Goal: Task Accomplishment & Management: Manage account settings

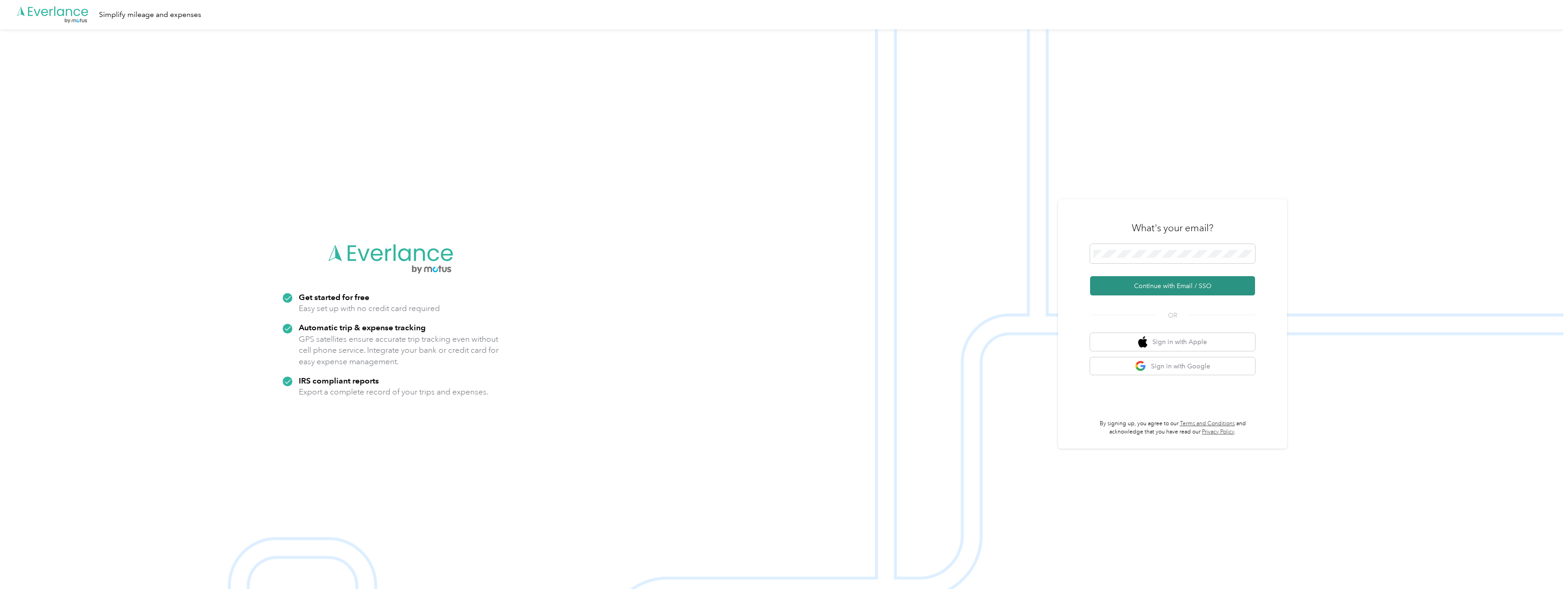
click at [1184, 286] on button "Continue with Email / SSO" at bounding box center [1172, 286] width 165 height 19
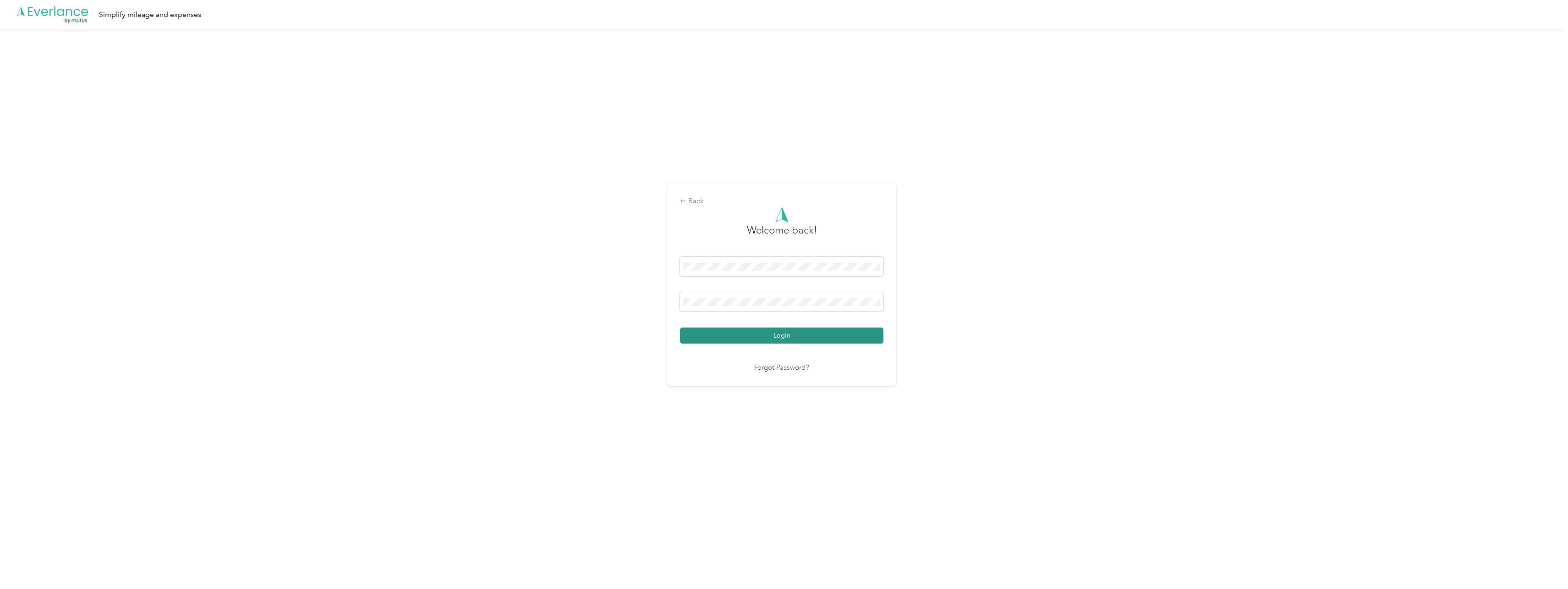
click at [821, 337] on button "Login" at bounding box center [782, 335] width 203 height 16
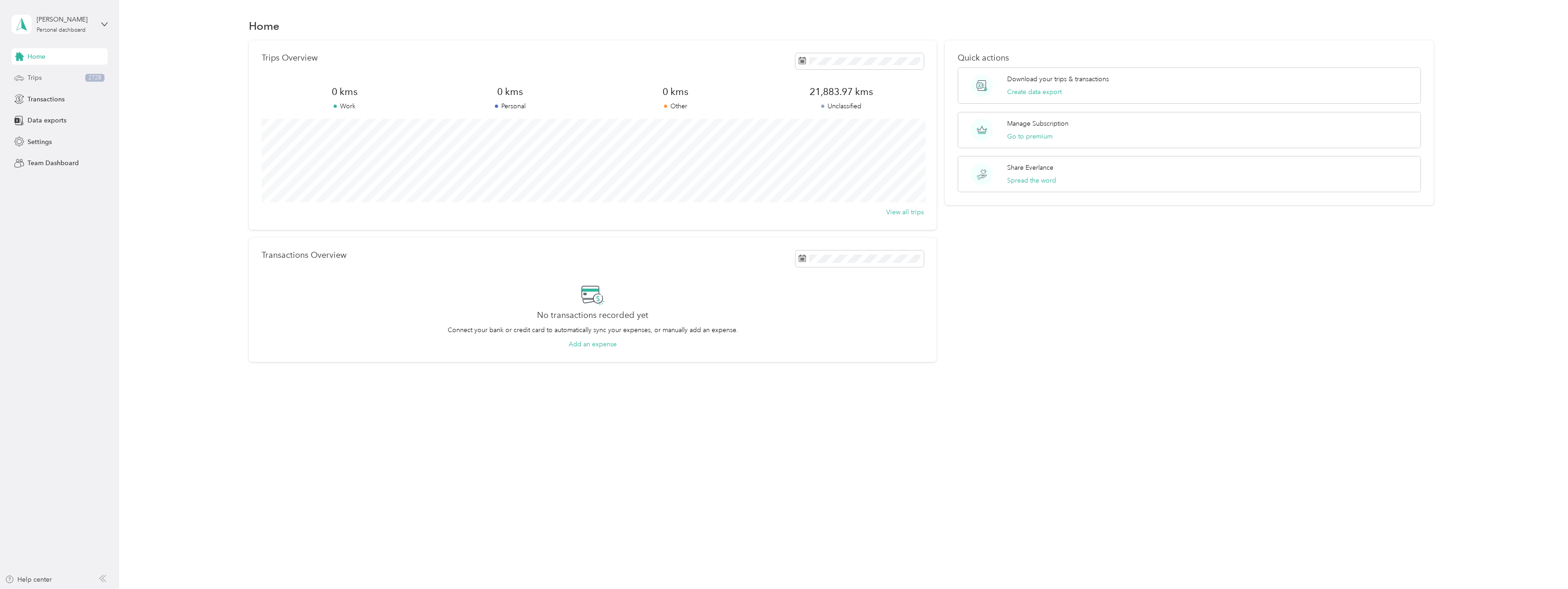
click at [47, 77] on div "Trips 2728" at bounding box center [60, 77] width 96 height 16
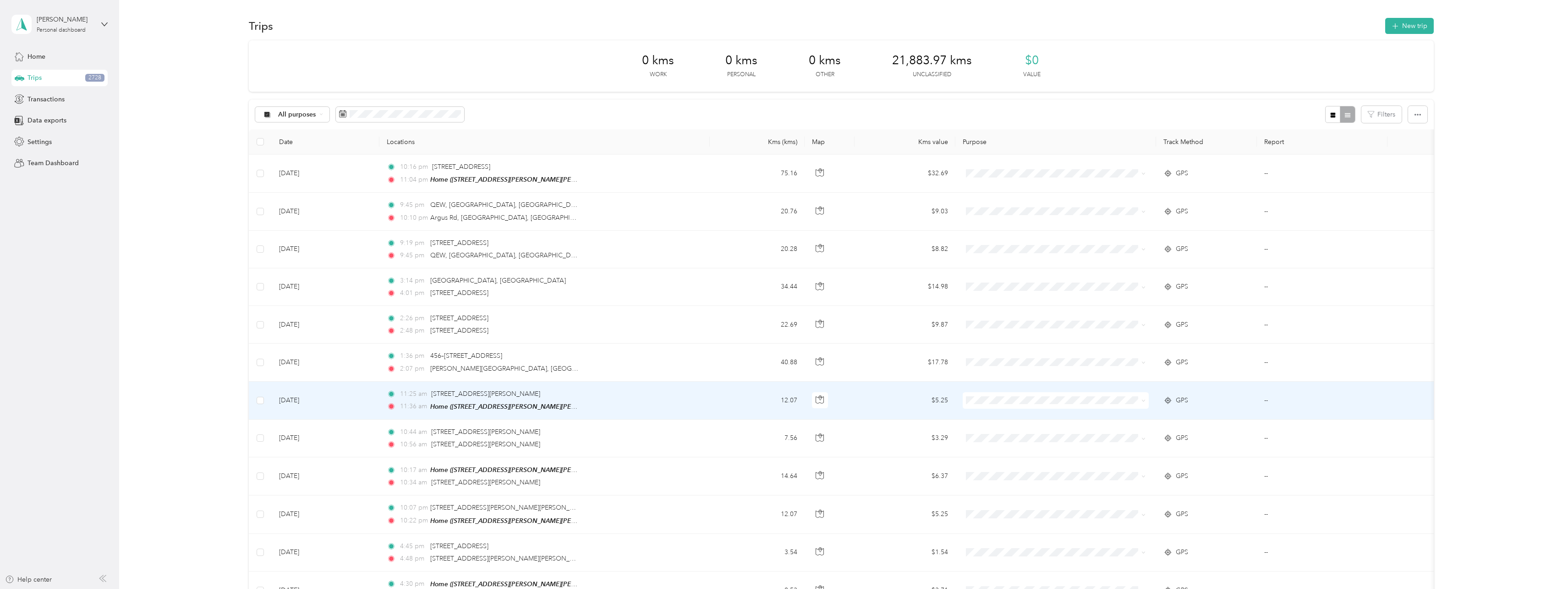
click at [585, 398] on td "11:25 am [STREET_ADDRESS][PERSON_NAME] 11:36 am Home ([STREET_ADDRESS][PERSON_N…" at bounding box center [544, 400] width 331 height 38
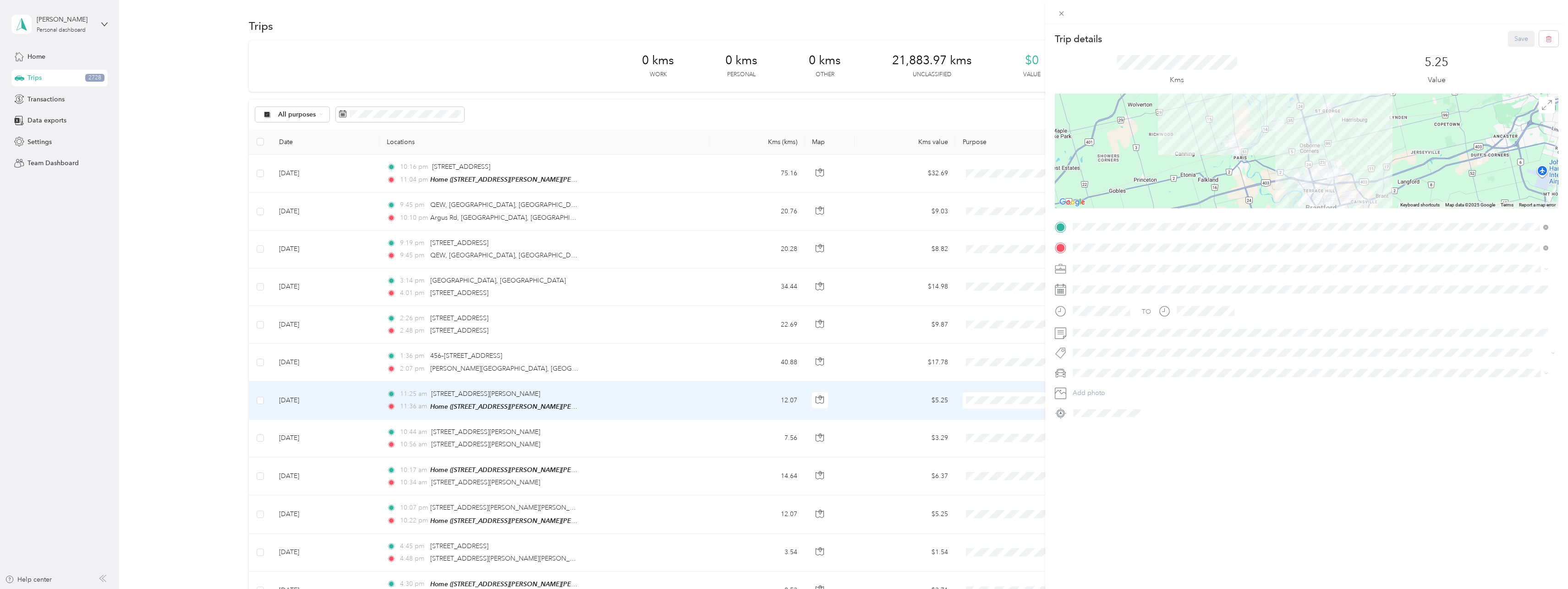
click at [530, 353] on div "Trip details Save This trip cannot be edited because it is either under review,…" at bounding box center [784, 294] width 1568 height 589
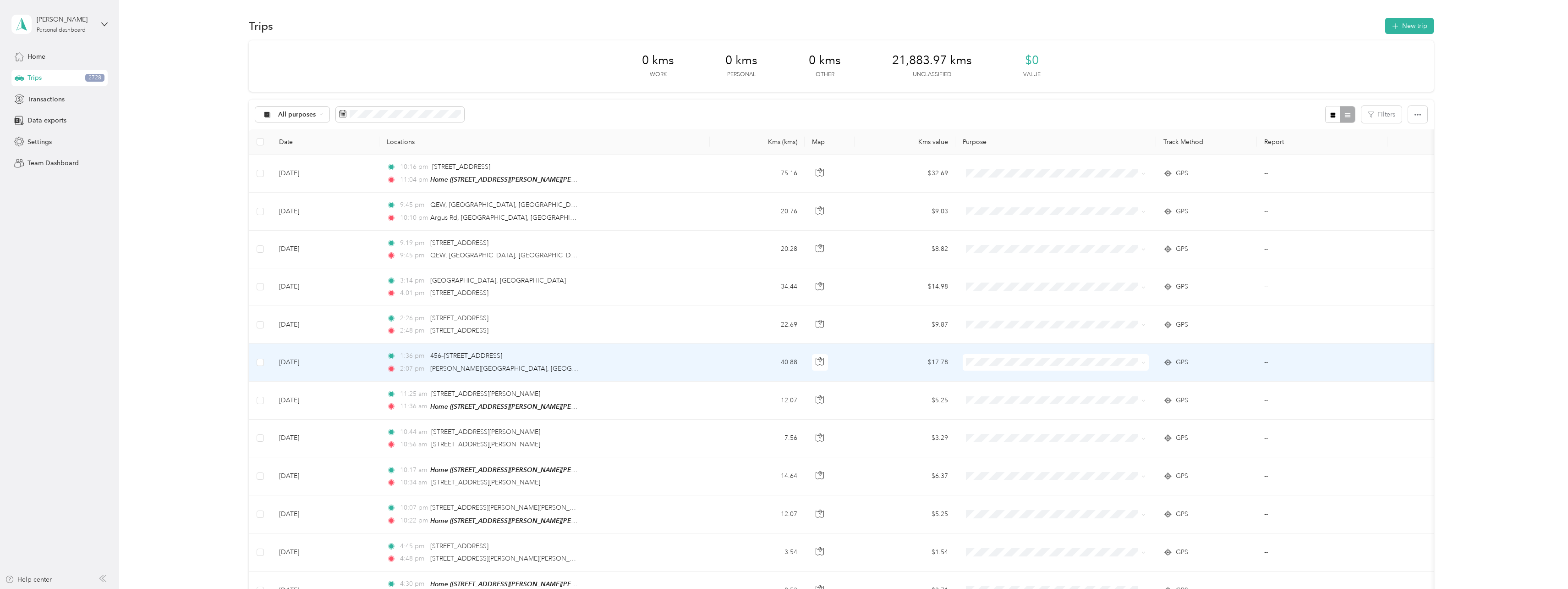
click at [530, 355] on div "1:36 pm 456–[STREET_ADDRESS]" at bounding box center [483, 356] width 192 height 10
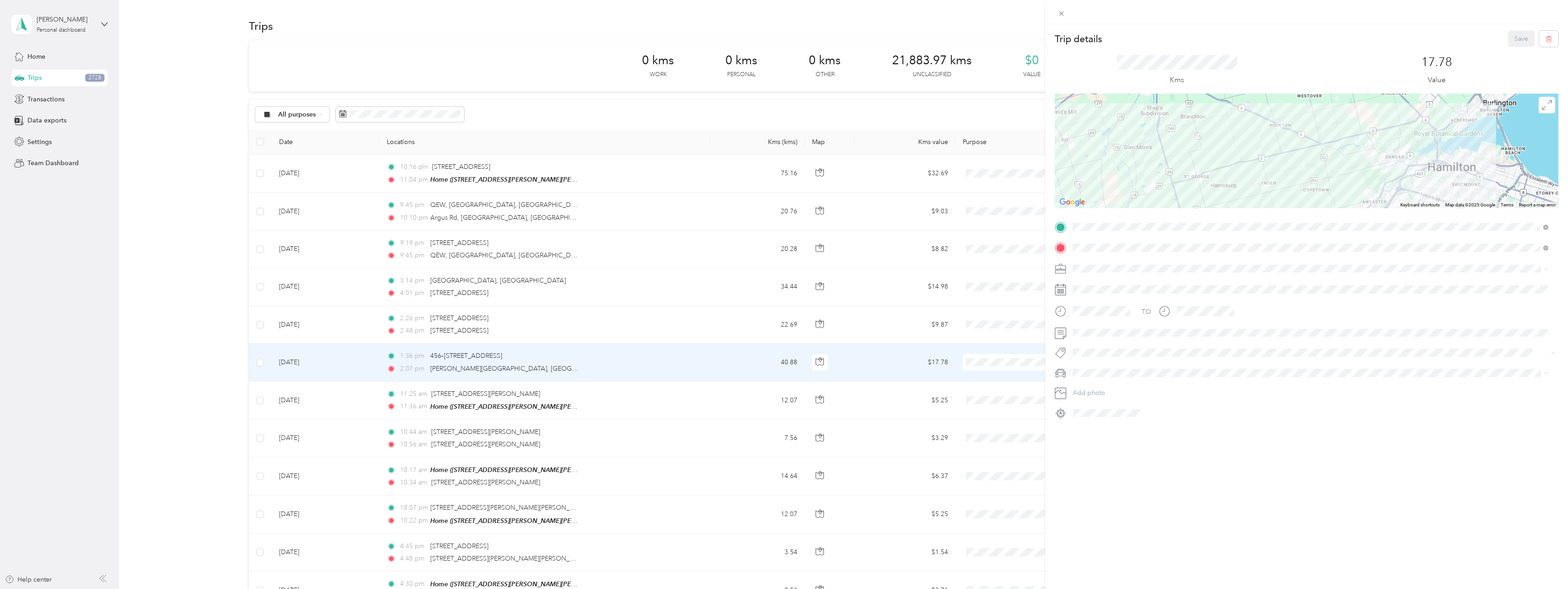
click at [528, 318] on div "Trip details Save This trip cannot be edited because it is either under review,…" at bounding box center [784, 294] width 1568 height 589
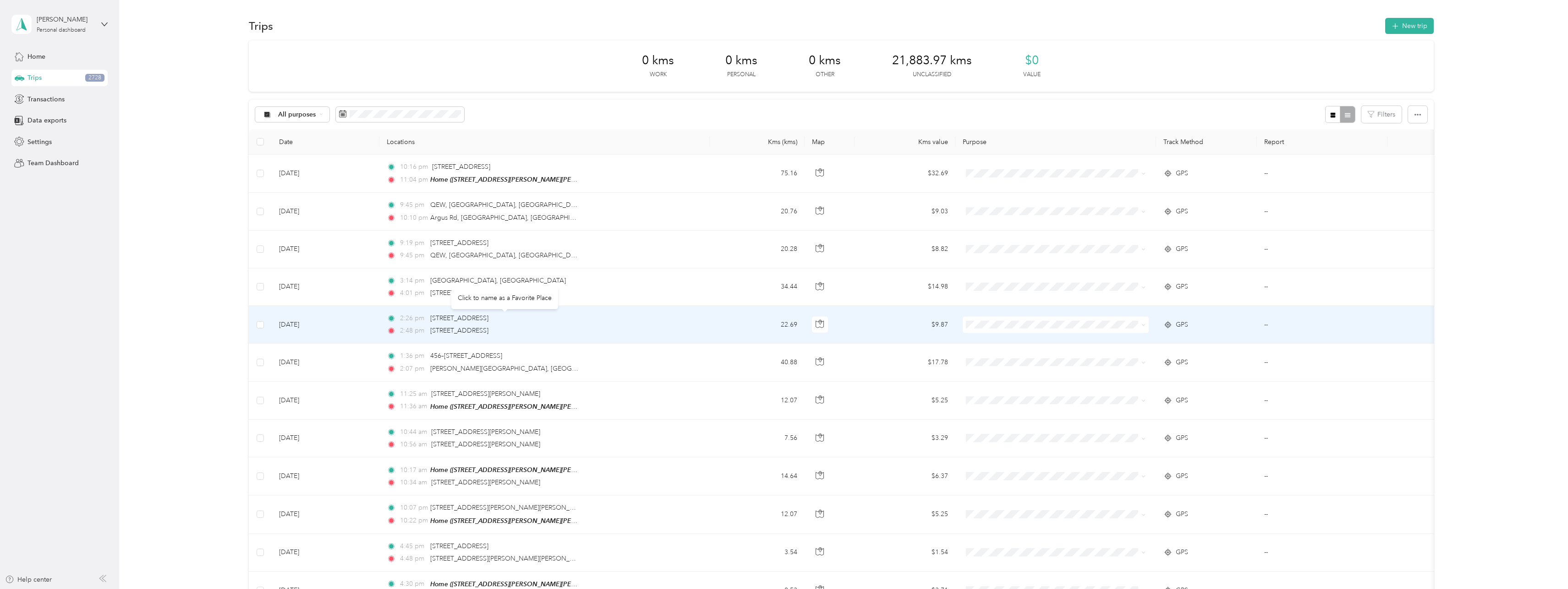
click at [488, 319] on span "[STREET_ADDRESS]" at bounding box center [460, 318] width 58 height 8
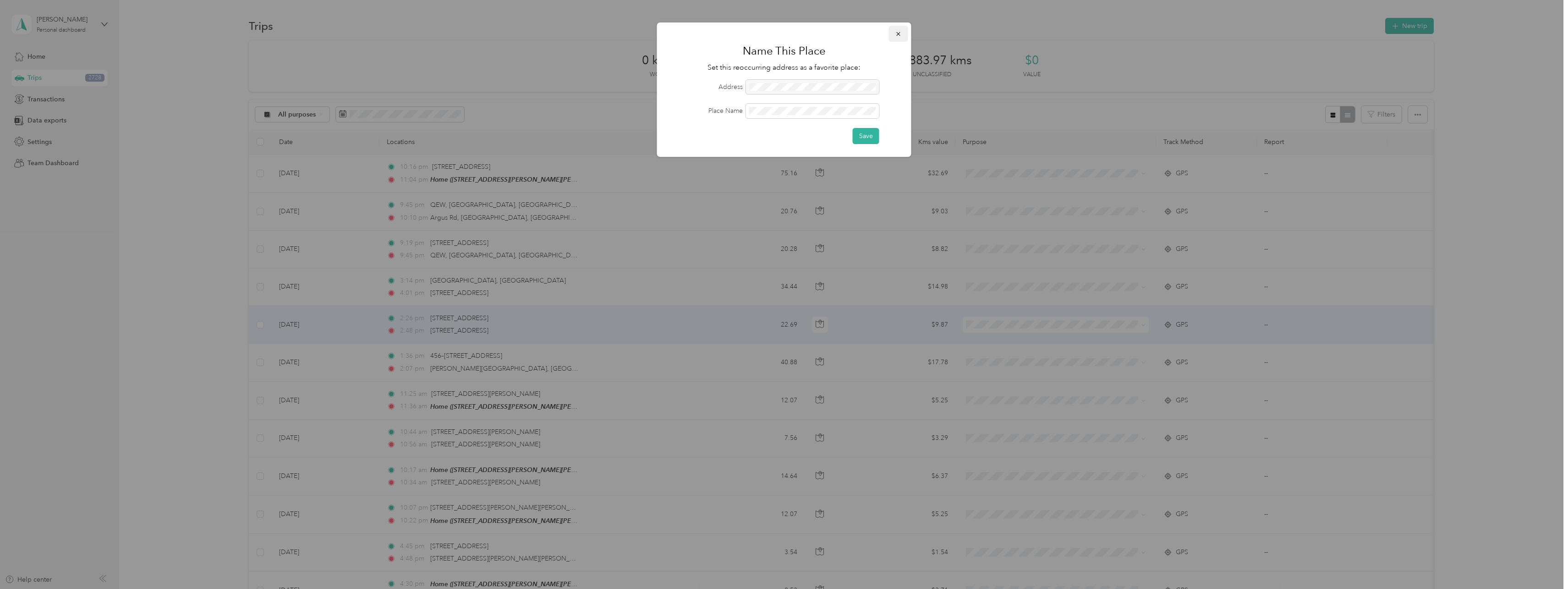
click at [902, 34] on button "button" at bounding box center [898, 34] width 19 height 16
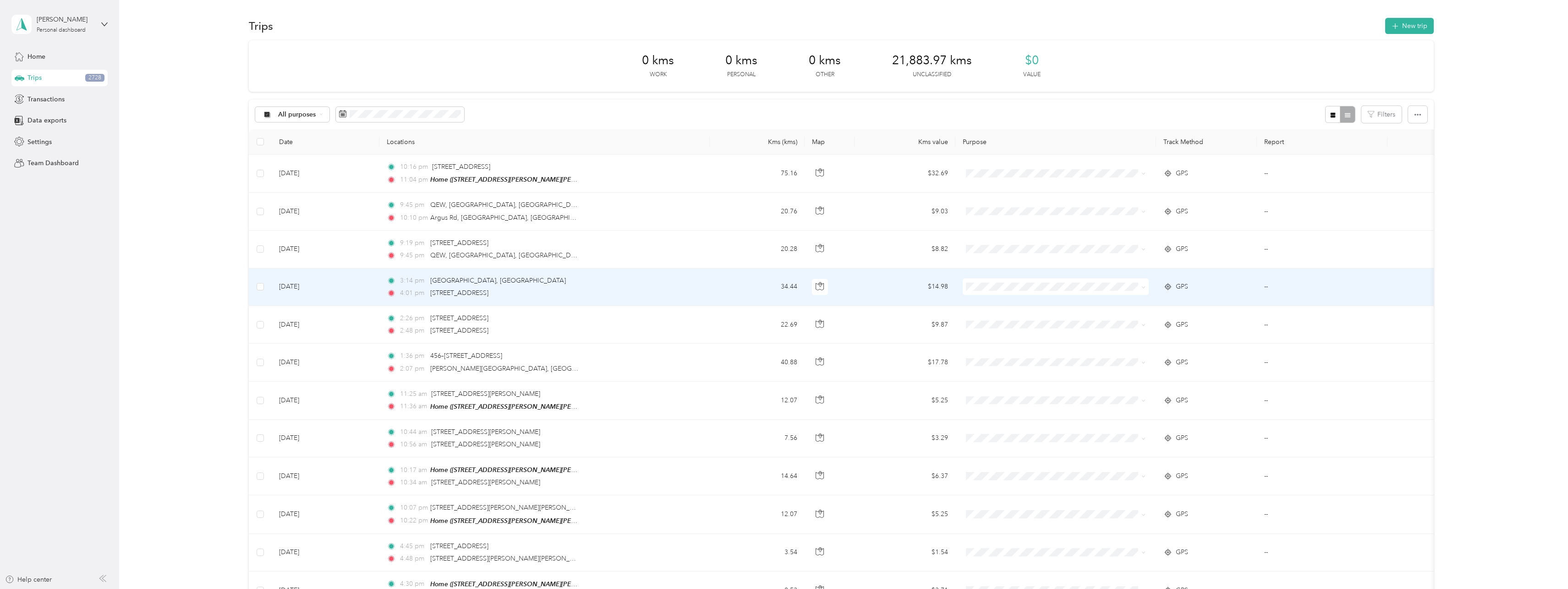
click at [605, 286] on td "3:14 pm [GEOGRAPHIC_DATA] 4:01 pm [STREET_ADDRESS]" at bounding box center [544, 287] width 331 height 38
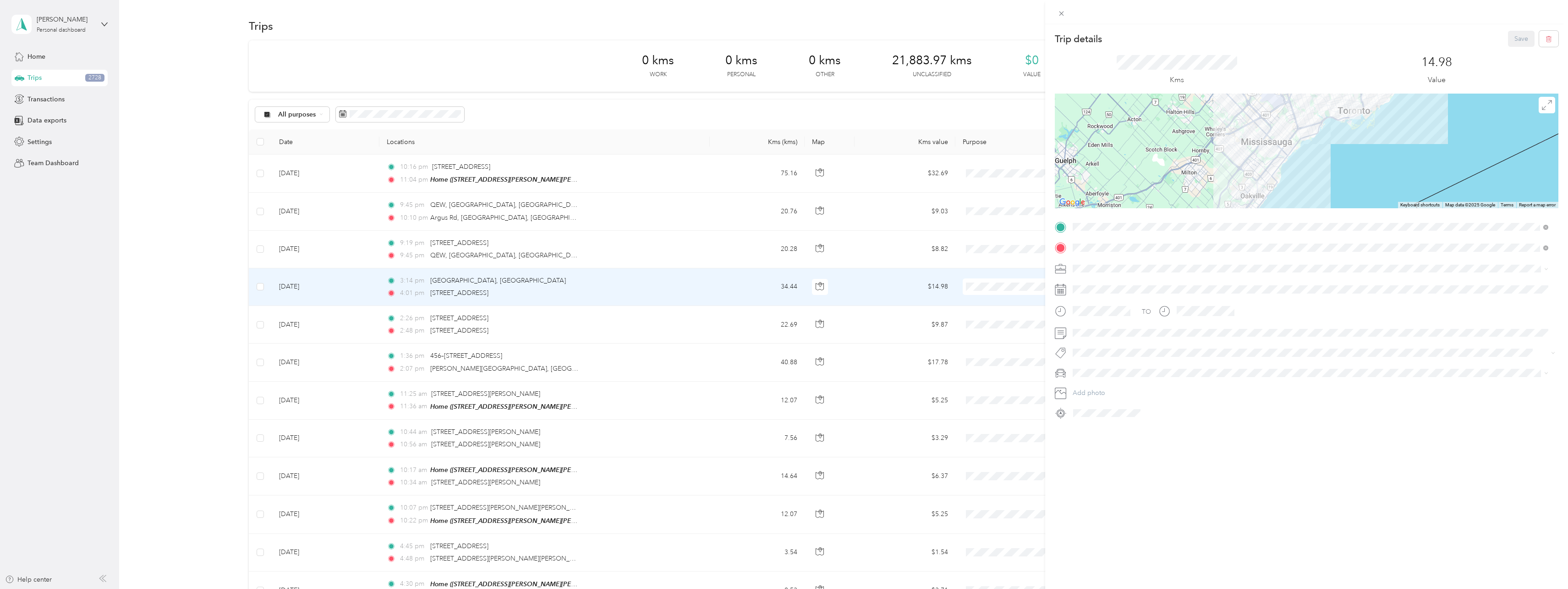
click at [558, 325] on div "Trip details Save This trip cannot be edited because it is either under review,…" at bounding box center [784, 294] width 1568 height 589
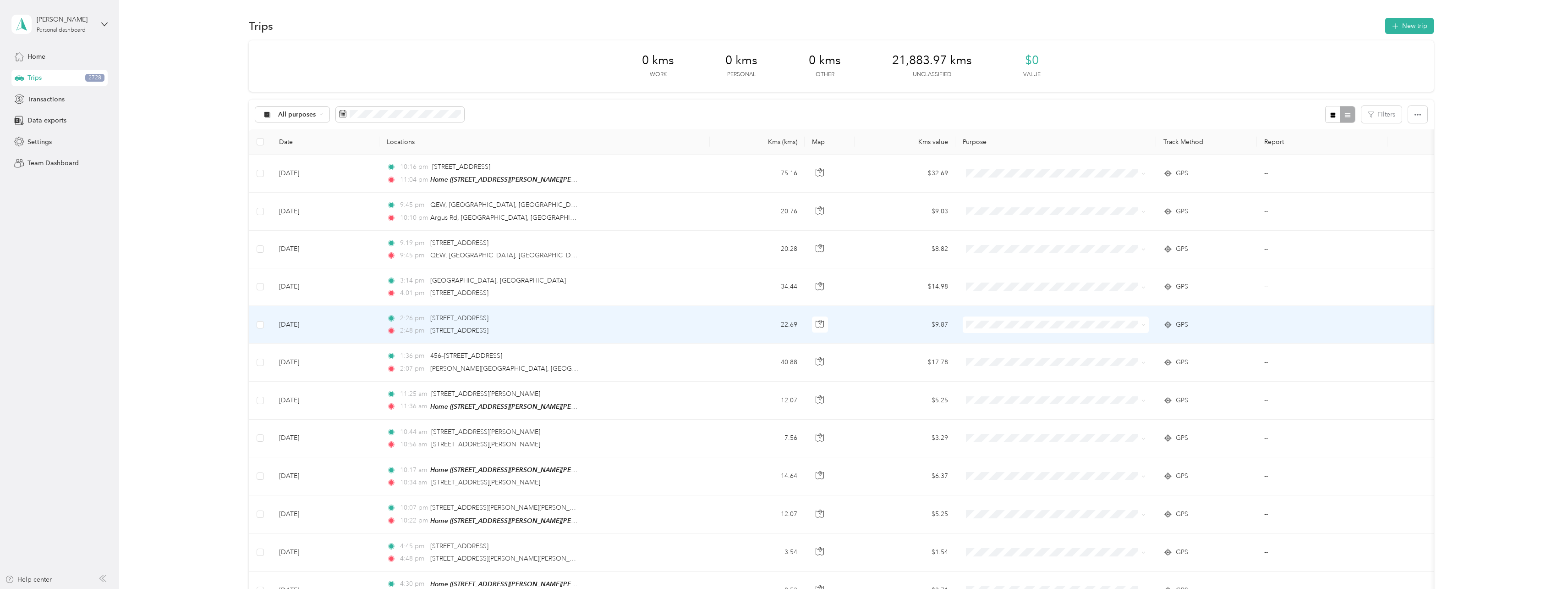
click at [533, 325] on div "2:26 pm [STREET_ADDRESS] 2:48 pm [STREET_ADDRESS]" at bounding box center [483, 324] width 192 height 23
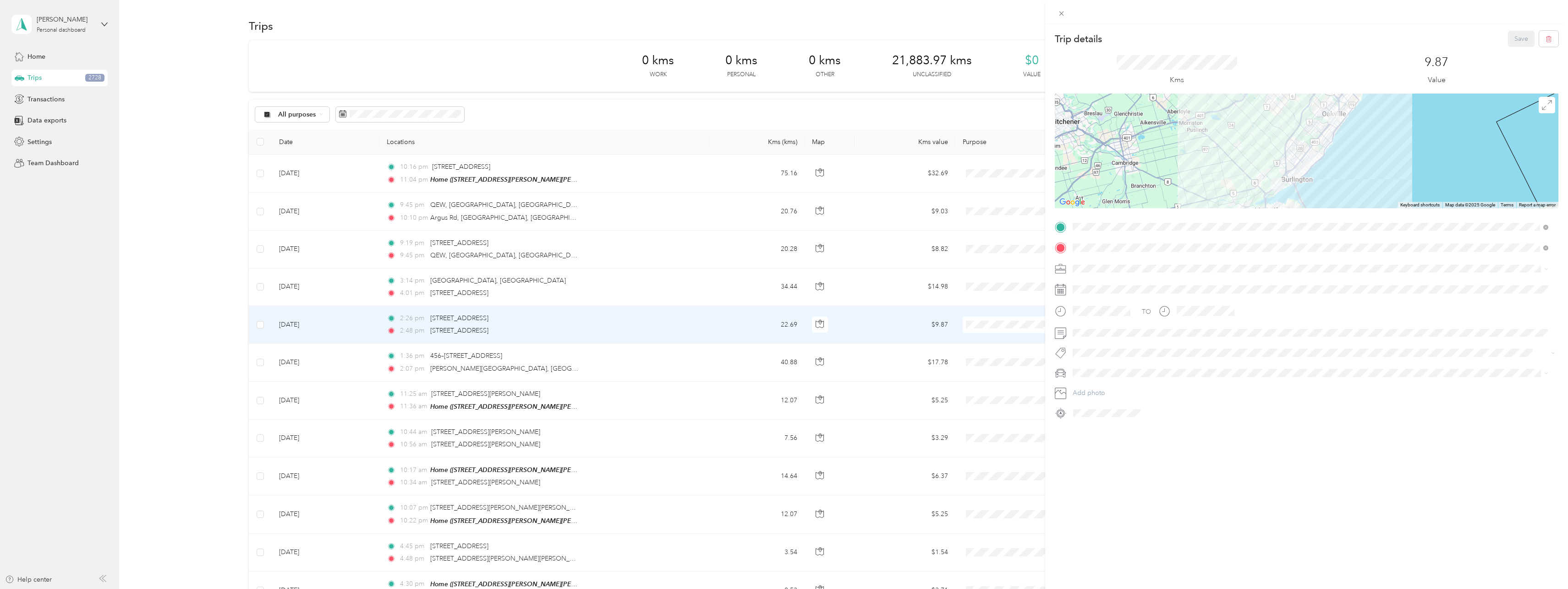
click at [525, 289] on div "Trip details Save This trip cannot be edited because it is either under review,…" at bounding box center [784, 294] width 1568 height 589
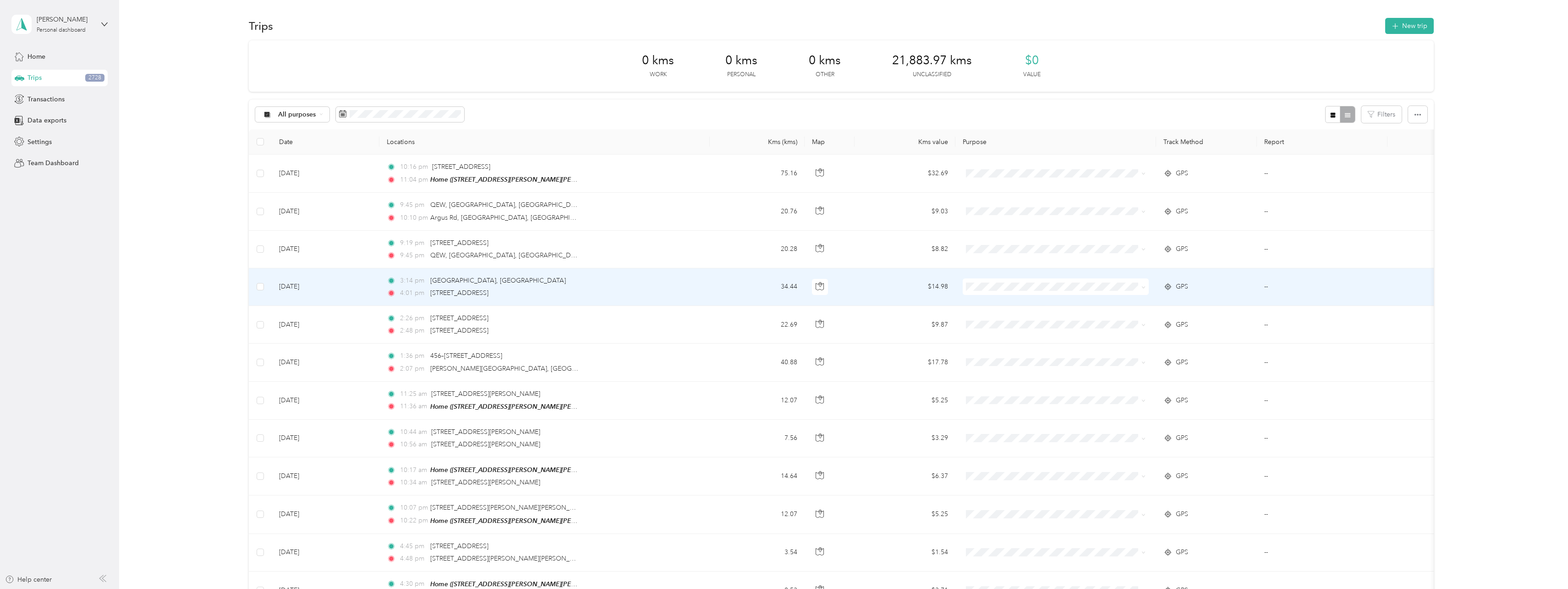
click at [525, 287] on div "3:14 pm [GEOGRAPHIC_DATA] 4:01 pm [STREET_ADDRESS]" at bounding box center [483, 286] width 192 height 23
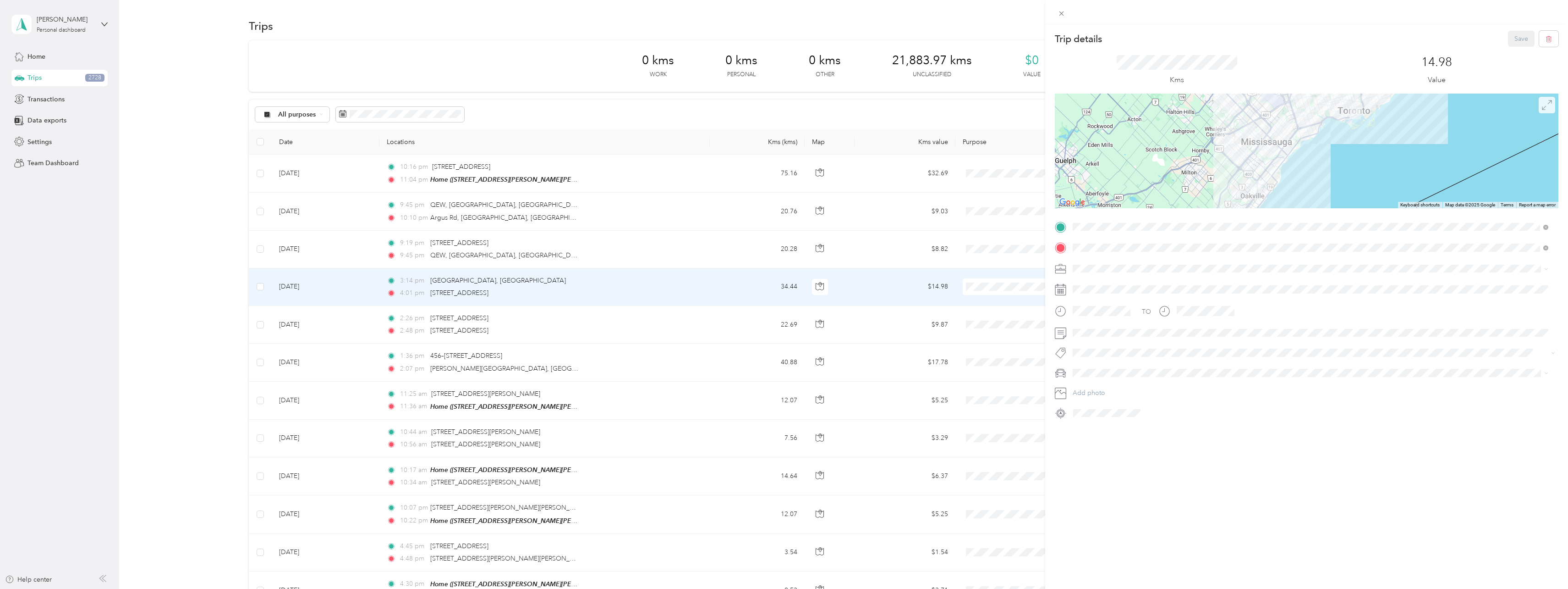
click at [1542, 105] on icon at bounding box center [1547, 105] width 10 height 10
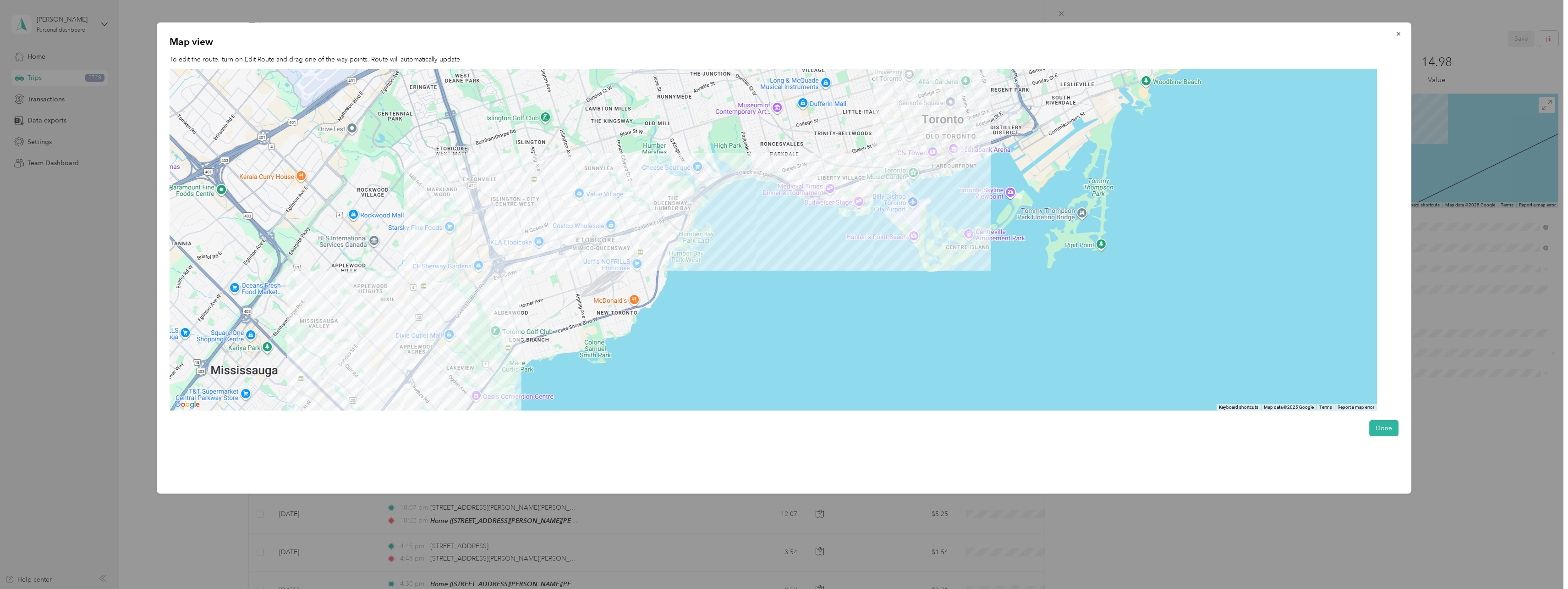
drag, startPoint x: 867, startPoint y: 189, endPoint x: 825, endPoint y: 267, distance: 88.6
click at [824, 278] on div at bounding box center [774, 240] width 1208 height 342
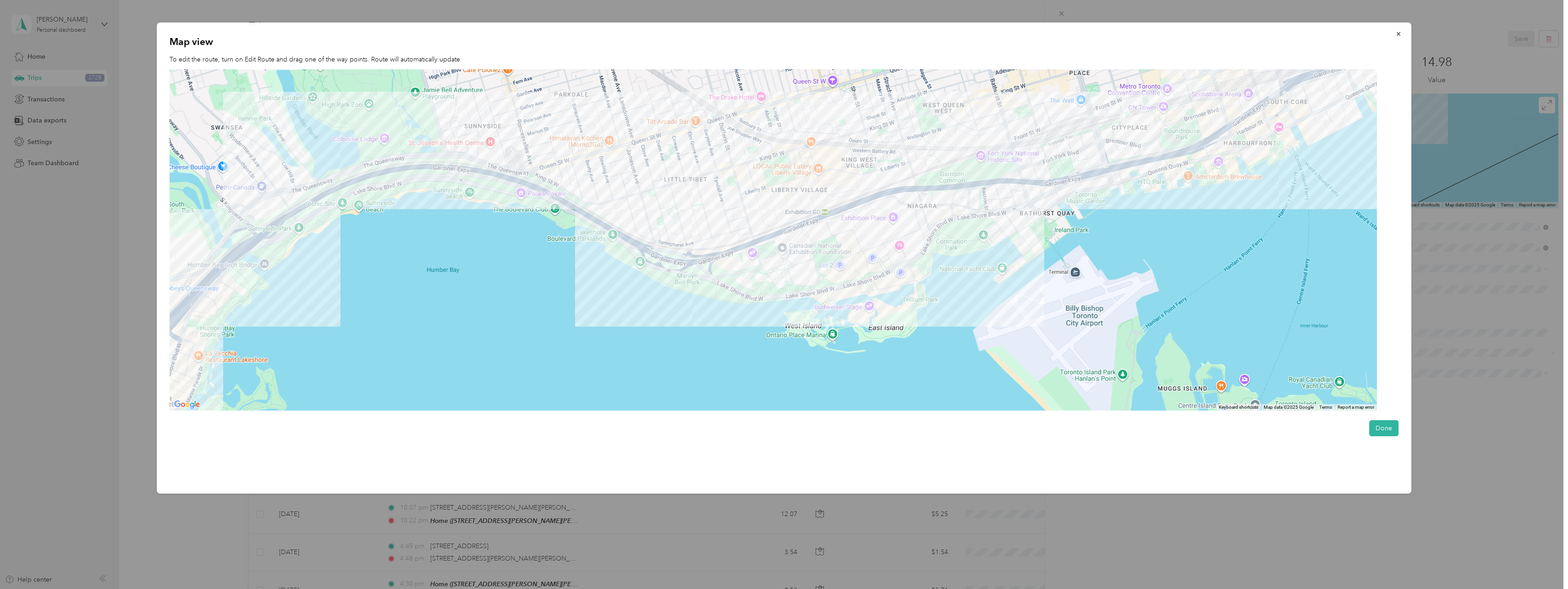
drag, startPoint x: 754, startPoint y: 325, endPoint x: 706, endPoint y: 356, distance: 57.1
click at [706, 356] on div at bounding box center [774, 240] width 1208 height 342
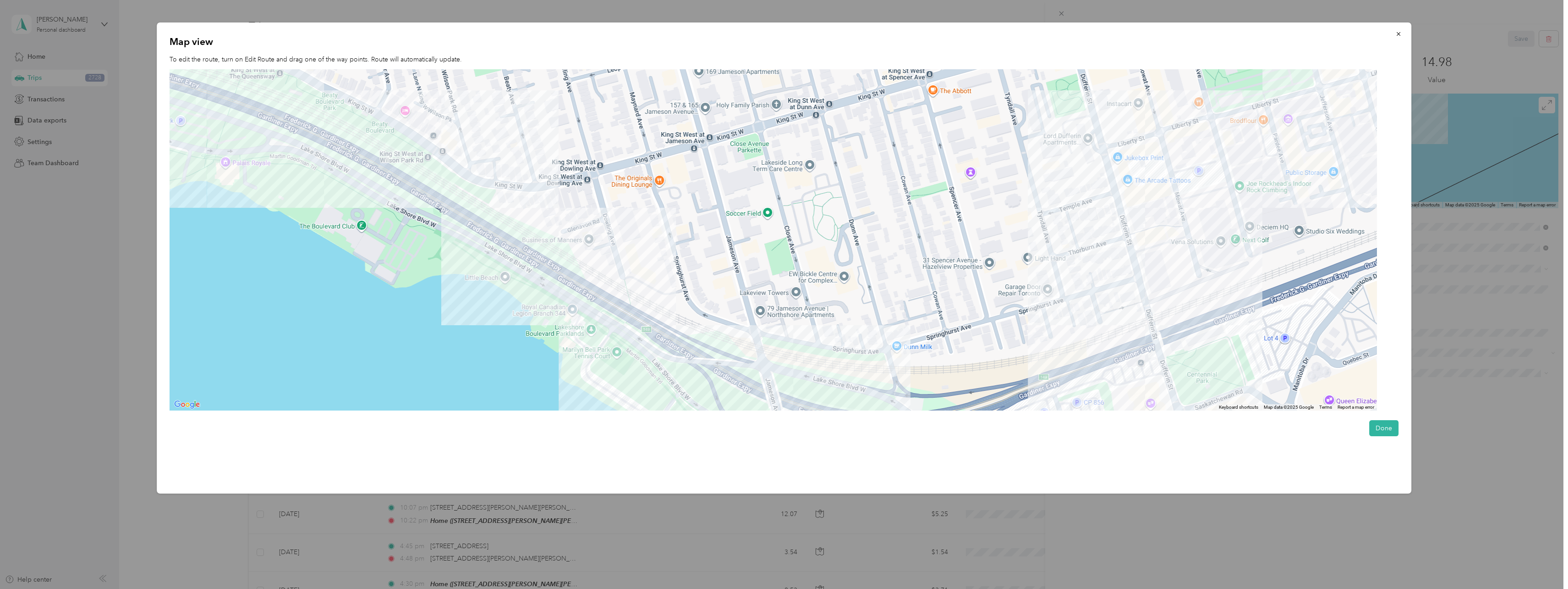
drag, startPoint x: 637, startPoint y: 292, endPoint x: 622, endPoint y: 203, distance: 90.3
click at [622, 205] on div at bounding box center [774, 240] width 1208 height 342
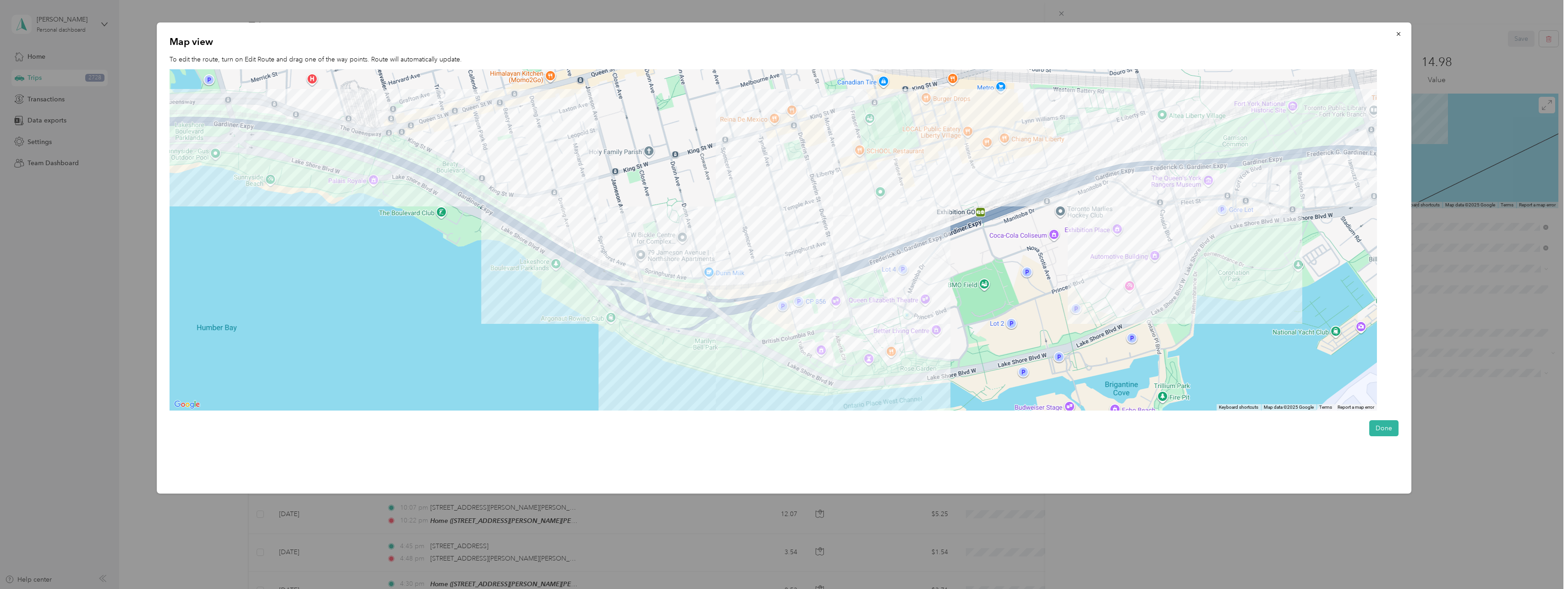
drag, startPoint x: 707, startPoint y: 217, endPoint x: 659, endPoint y: 225, distance: 48.7
click at [659, 225] on div at bounding box center [774, 240] width 1208 height 342
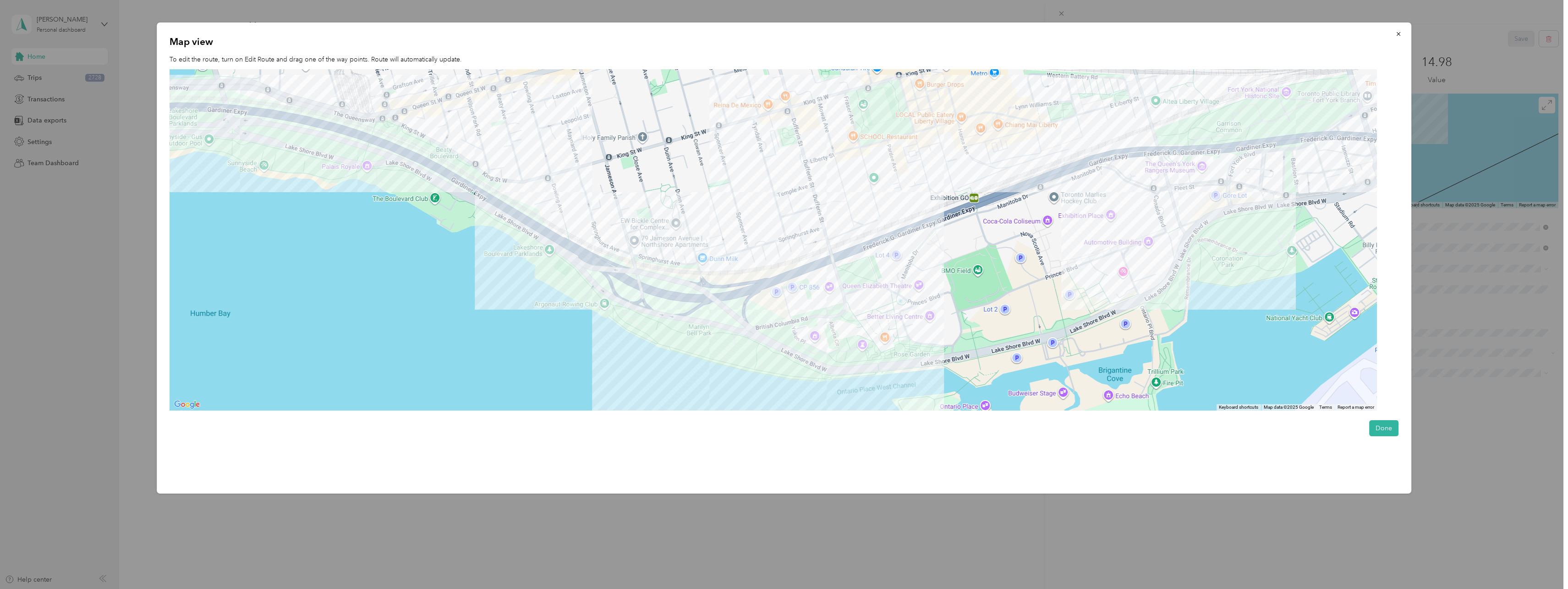
drag, startPoint x: 735, startPoint y: 214, endPoint x: 732, endPoint y: 197, distance: 17.3
click at [732, 197] on div at bounding box center [774, 240] width 1208 height 342
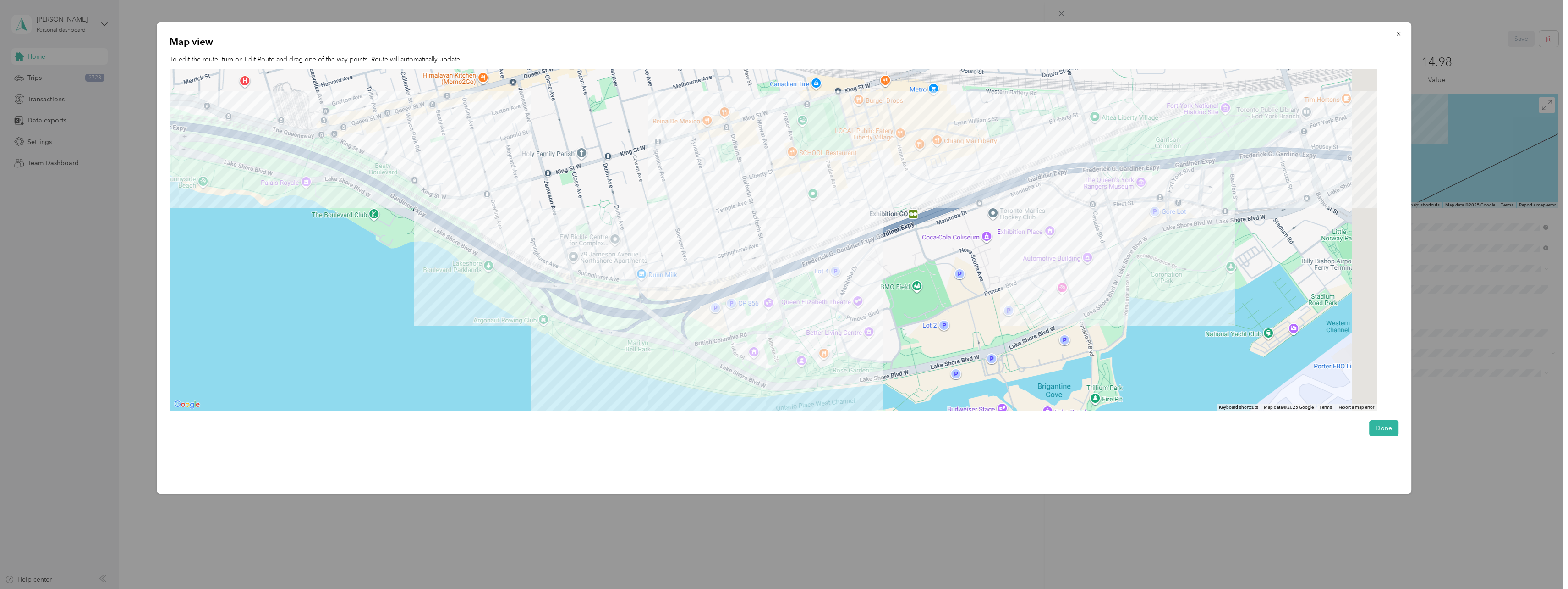
drag, startPoint x: 715, startPoint y: 216, endPoint x: 631, endPoint y: 239, distance: 87.1
click at [632, 239] on div at bounding box center [774, 240] width 1208 height 342
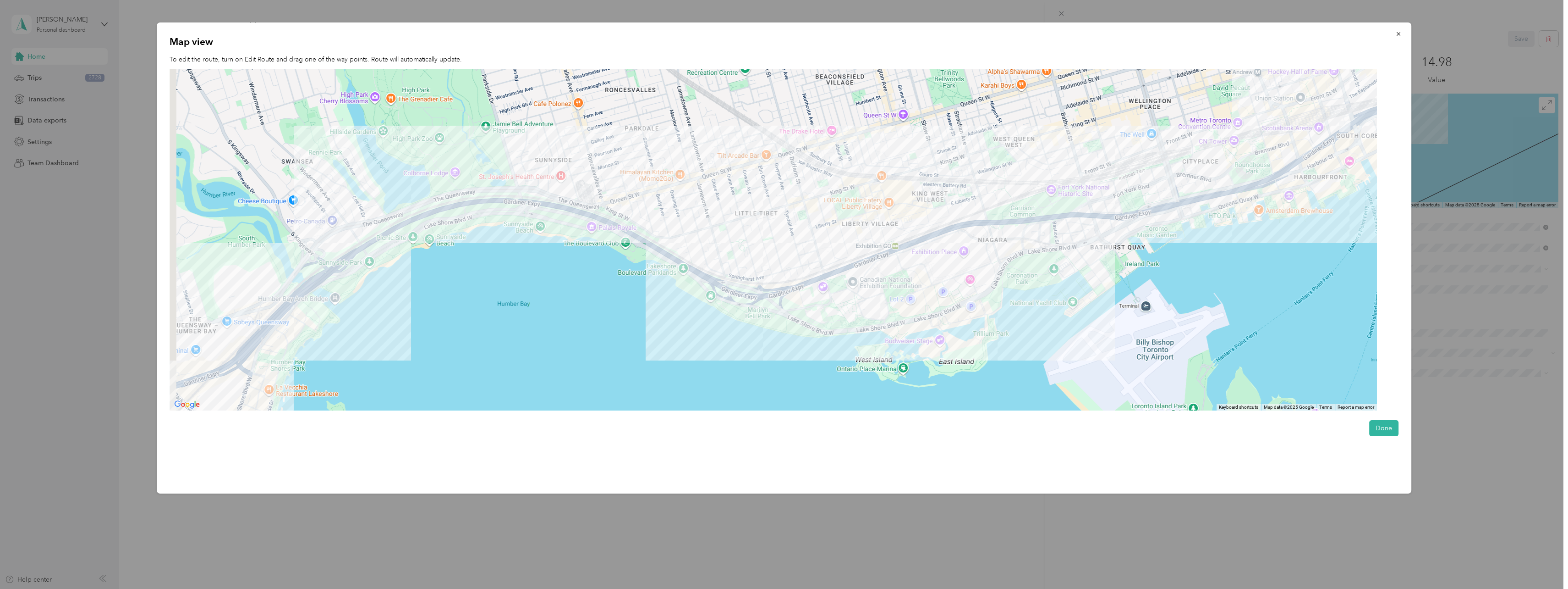
drag, startPoint x: 611, startPoint y: 222, endPoint x: 754, endPoint y: 236, distance: 143.7
click at [754, 236] on div at bounding box center [774, 240] width 1208 height 342
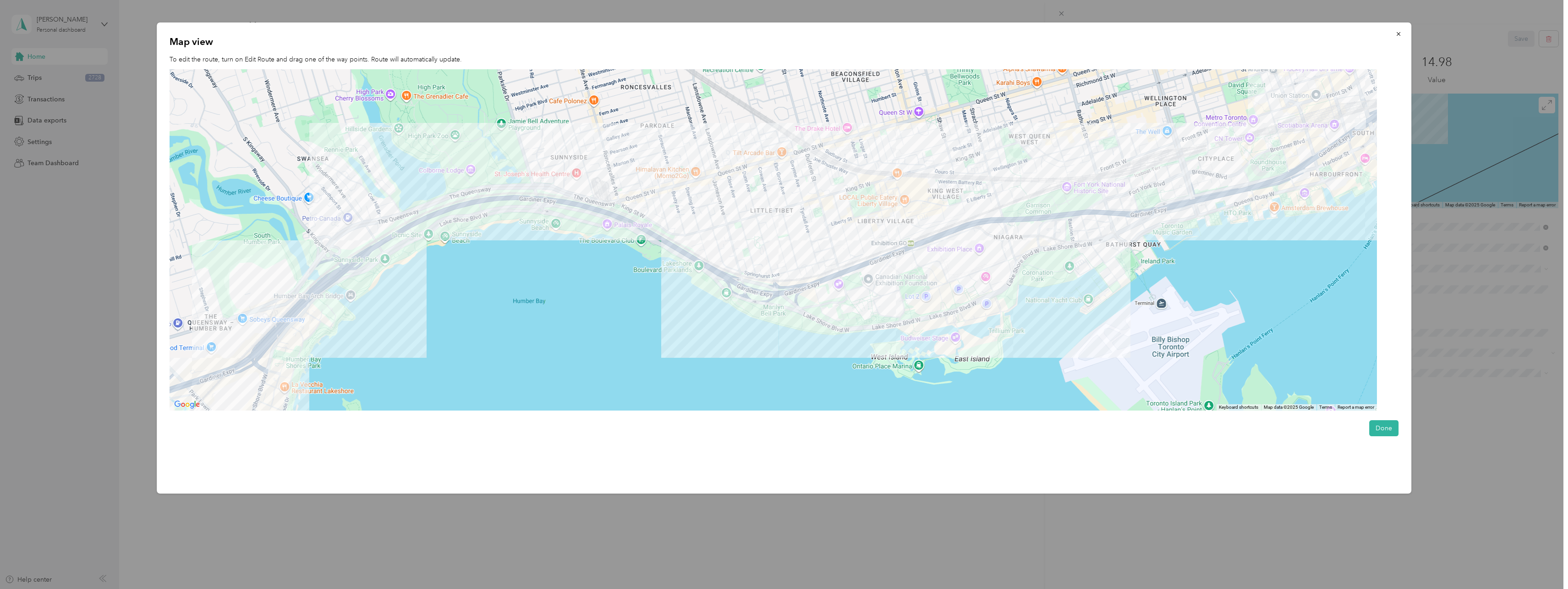
drag, startPoint x: 481, startPoint y: 263, endPoint x: 598, endPoint y: 211, distance: 128.0
click at [598, 212] on div at bounding box center [774, 240] width 1208 height 342
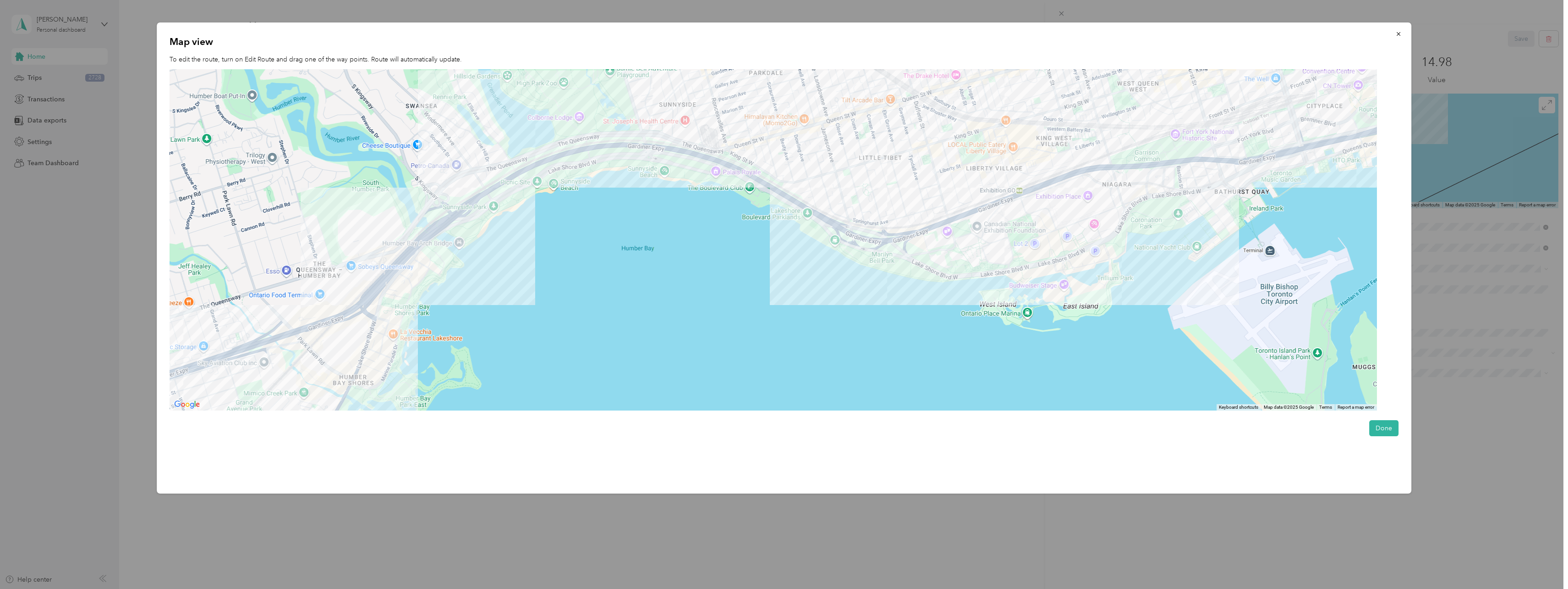
drag, startPoint x: 485, startPoint y: 266, endPoint x: 464, endPoint y: 277, distance: 23.7
click at [464, 277] on div at bounding box center [774, 240] width 1208 height 342
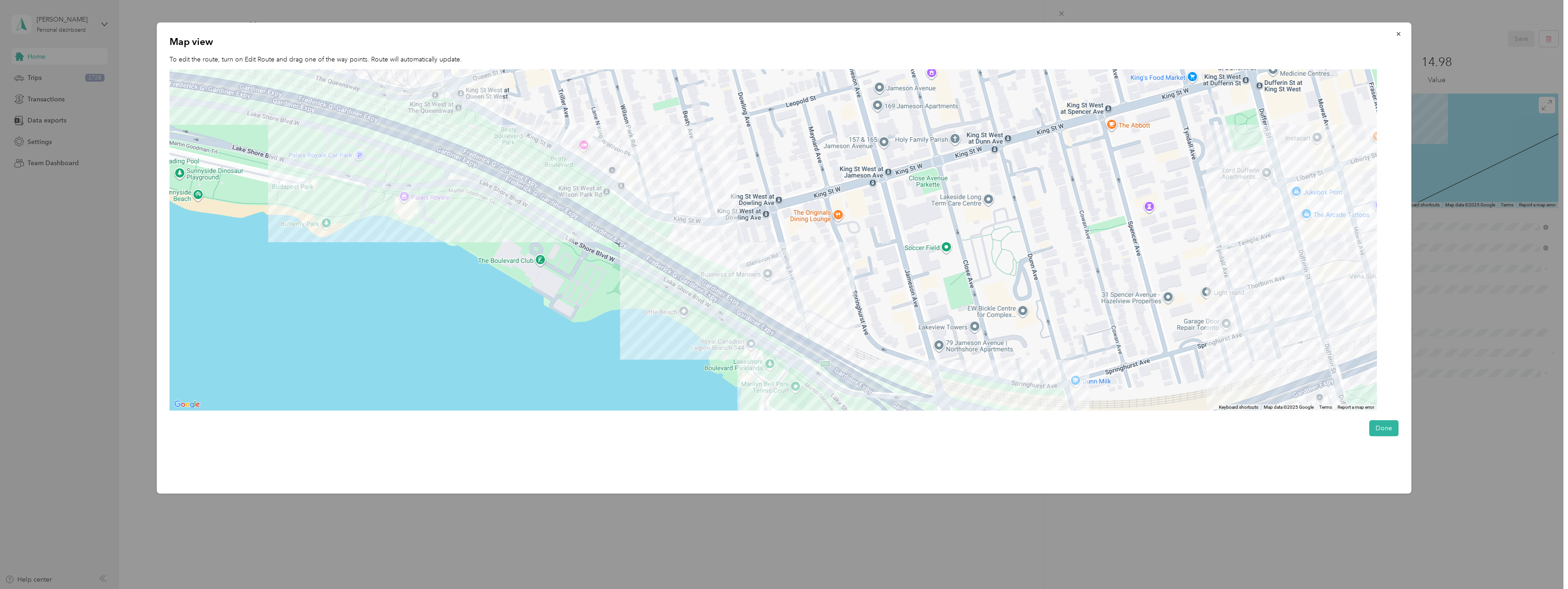
drag, startPoint x: 864, startPoint y: 275, endPoint x: 803, endPoint y: 238, distance: 71.3
click at [807, 241] on div at bounding box center [774, 240] width 1208 height 342
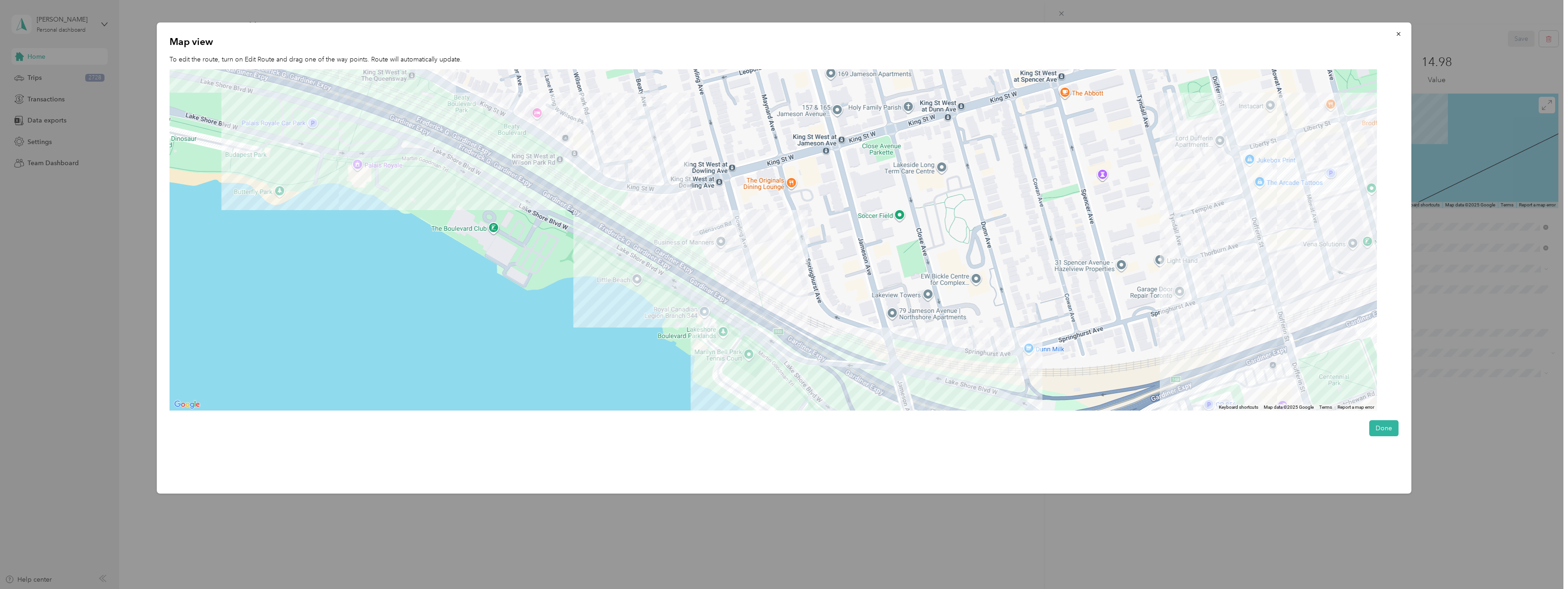
drag, startPoint x: 869, startPoint y: 291, endPoint x: 793, endPoint y: 228, distance: 98.7
click at [798, 236] on div at bounding box center [774, 240] width 1208 height 342
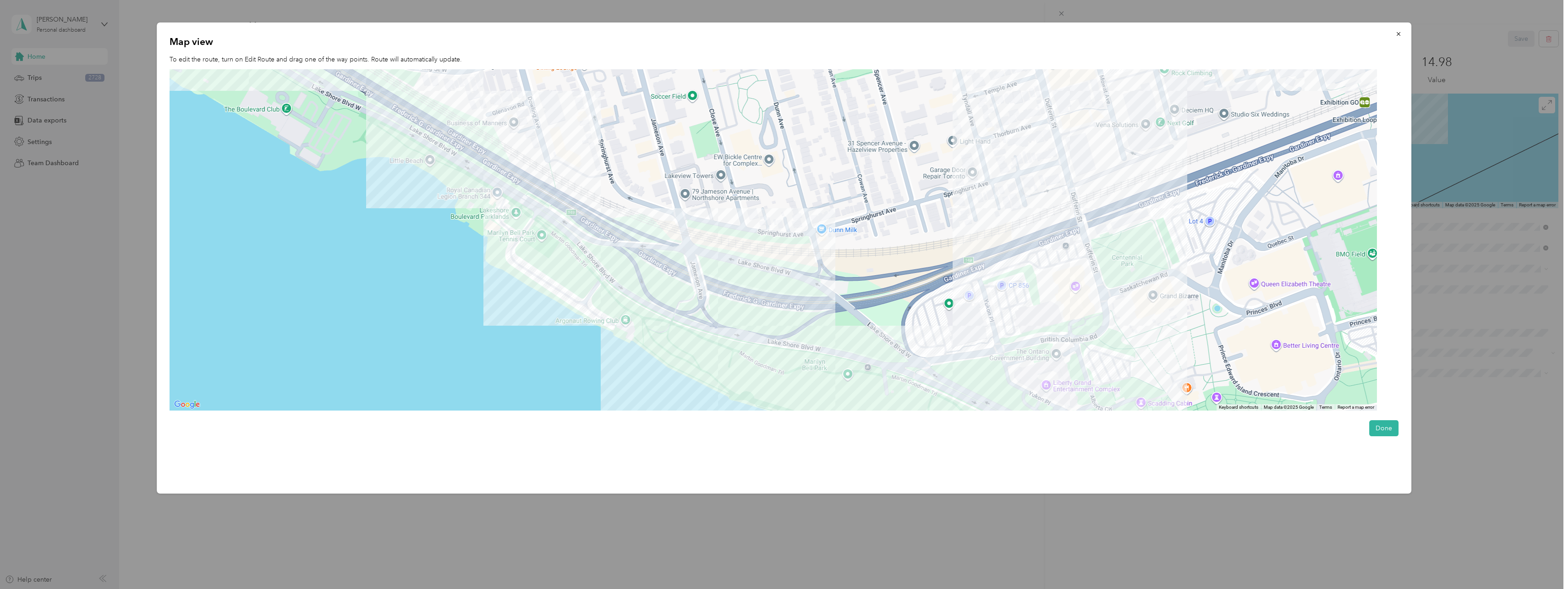
drag, startPoint x: 877, startPoint y: 254, endPoint x: 778, endPoint y: 233, distance: 101.2
click at [783, 235] on div at bounding box center [774, 240] width 1208 height 342
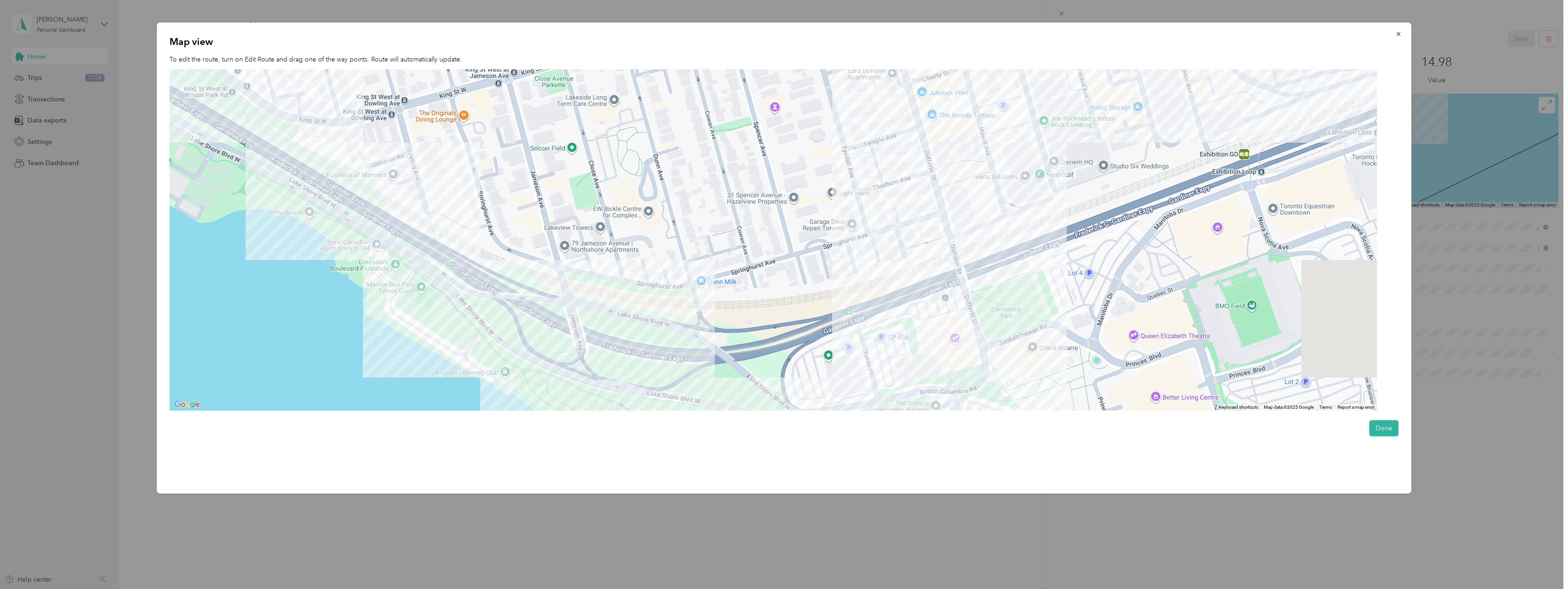
drag, startPoint x: 827, startPoint y: 245, endPoint x: 748, endPoint y: 291, distance: 91.4
click at [748, 291] on div at bounding box center [774, 240] width 1208 height 342
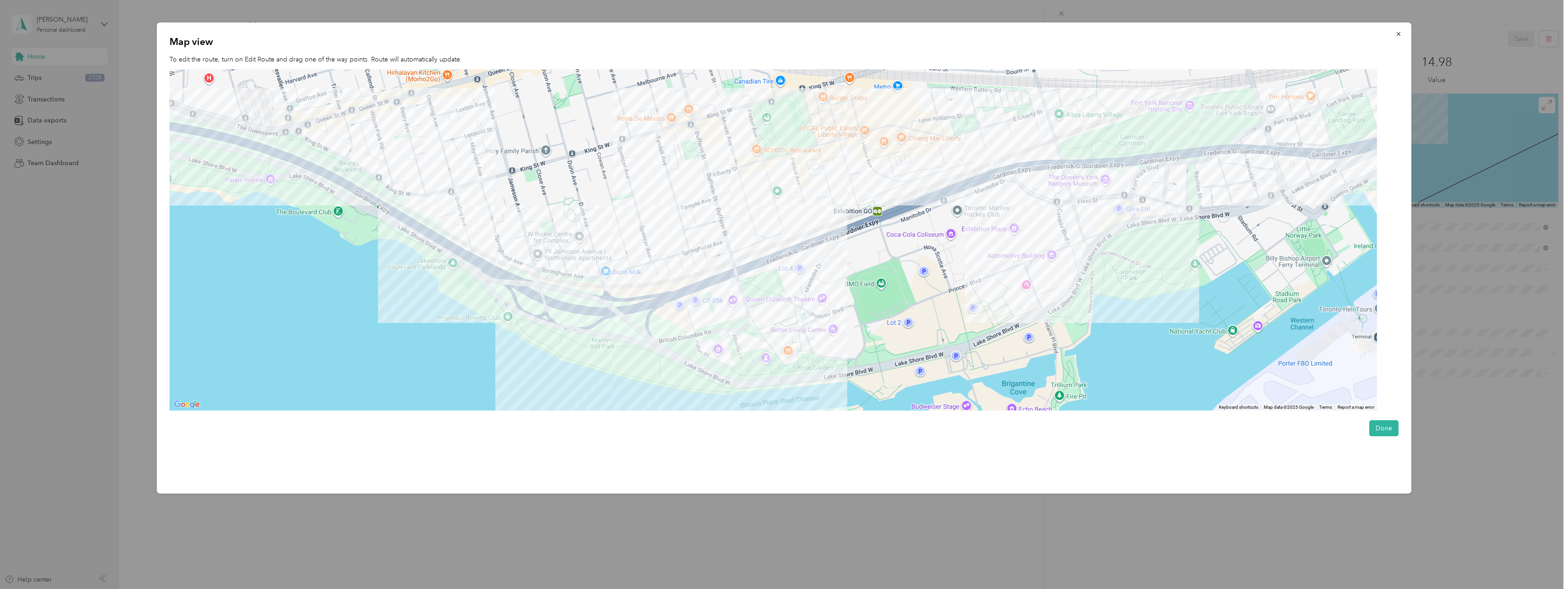
drag, startPoint x: 763, startPoint y: 209, endPoint x: 672, endPoint y: 211, distance: 91.0
click at [672, 211] on div at bounding box center [774, 240] width 1208 height 342
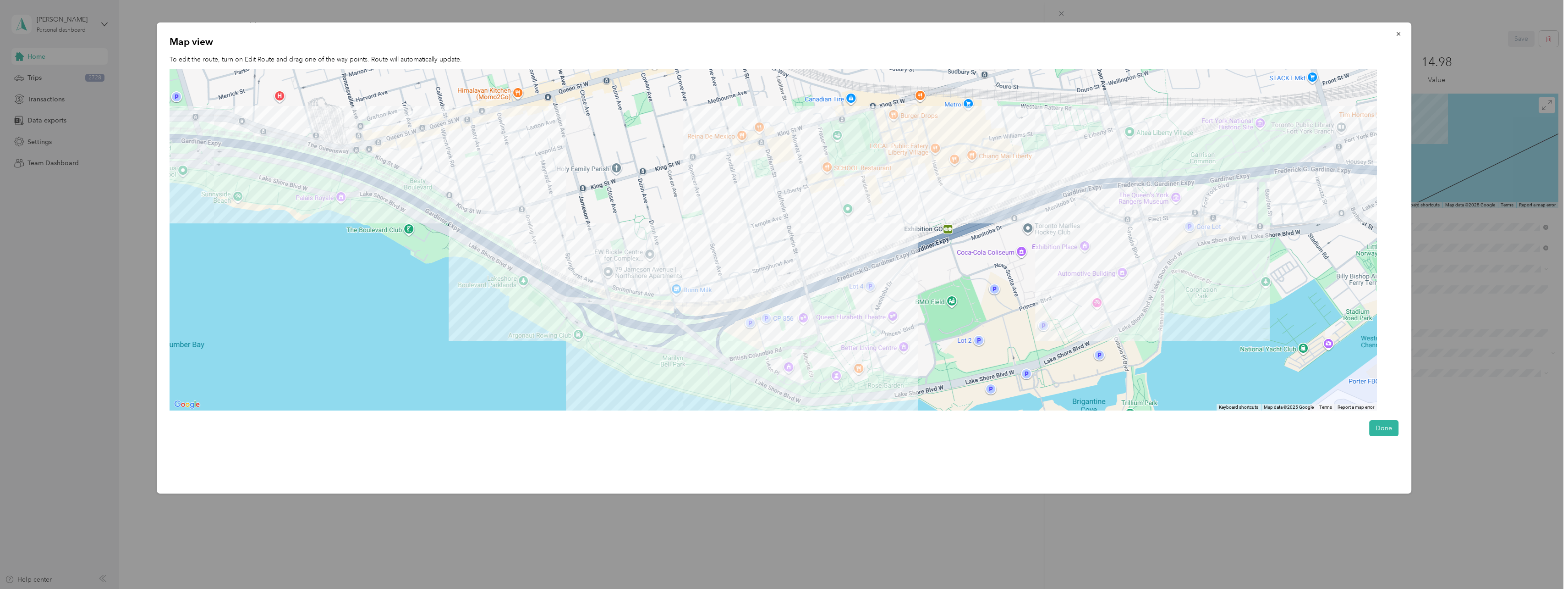
drag, startPoint x: 673, startPoint y: 213, endPoint x: 745, endPoint y: 230, distance: 74.0
click at [745, 230] on div at bounding box center [774, 240] width 1208 height 342
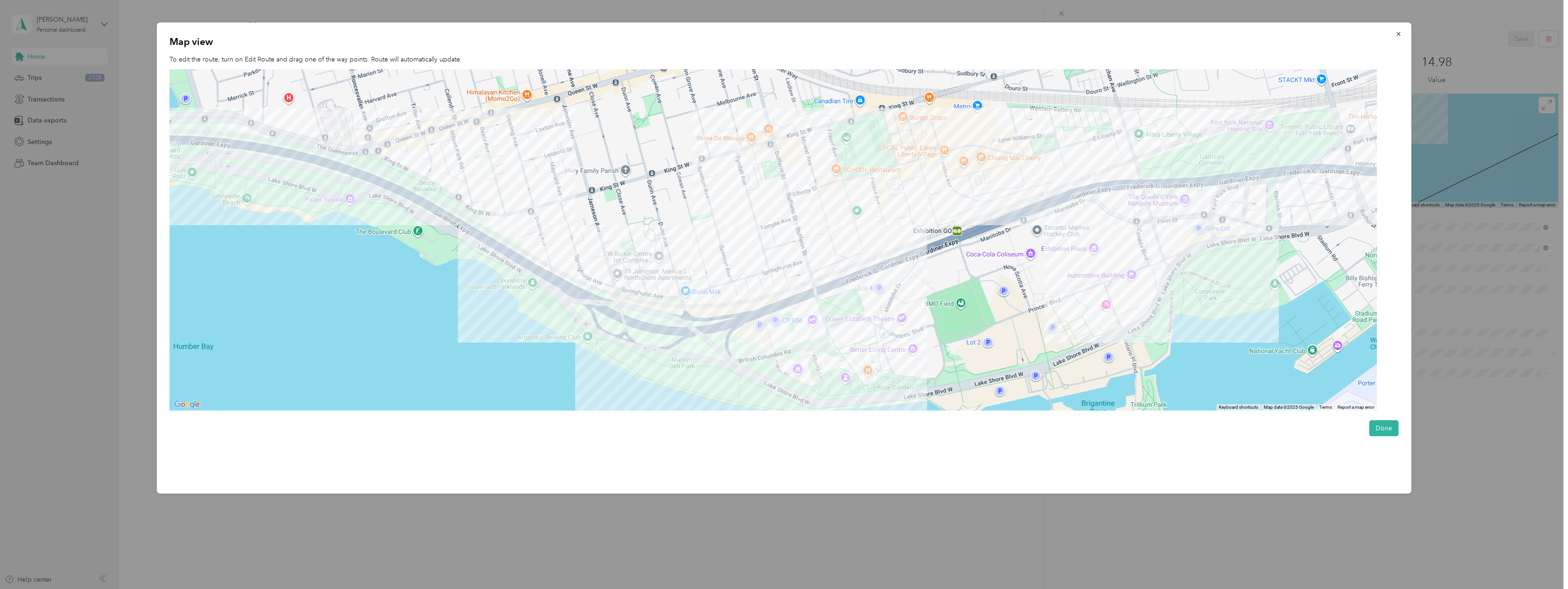
drag, startPoint x: 534, startPoint y: 235, endPoint x: 607, endPoint y: 250, distance: 74.5
click at [607, 250] on div at bounding box center [774, 240] width 1208 height 342
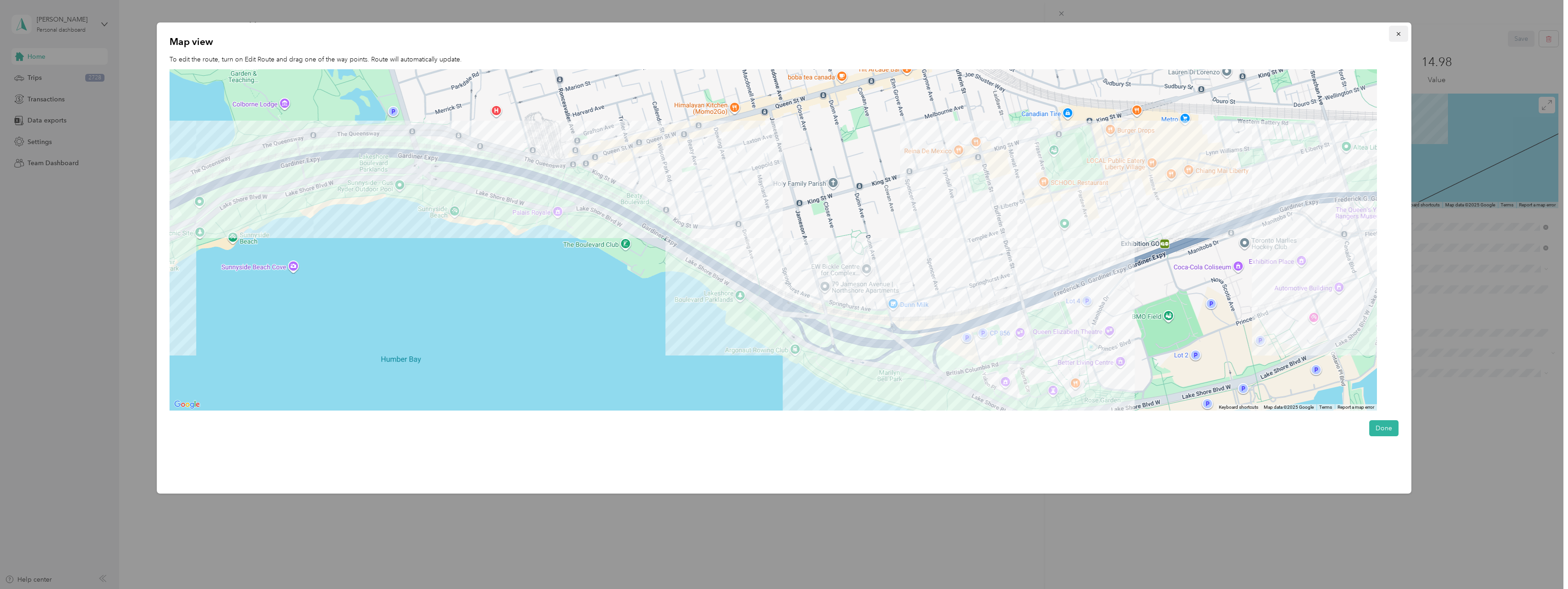
click at [1402, 30] on span "button" at bounding box center [1398, 34] width 7 height 8
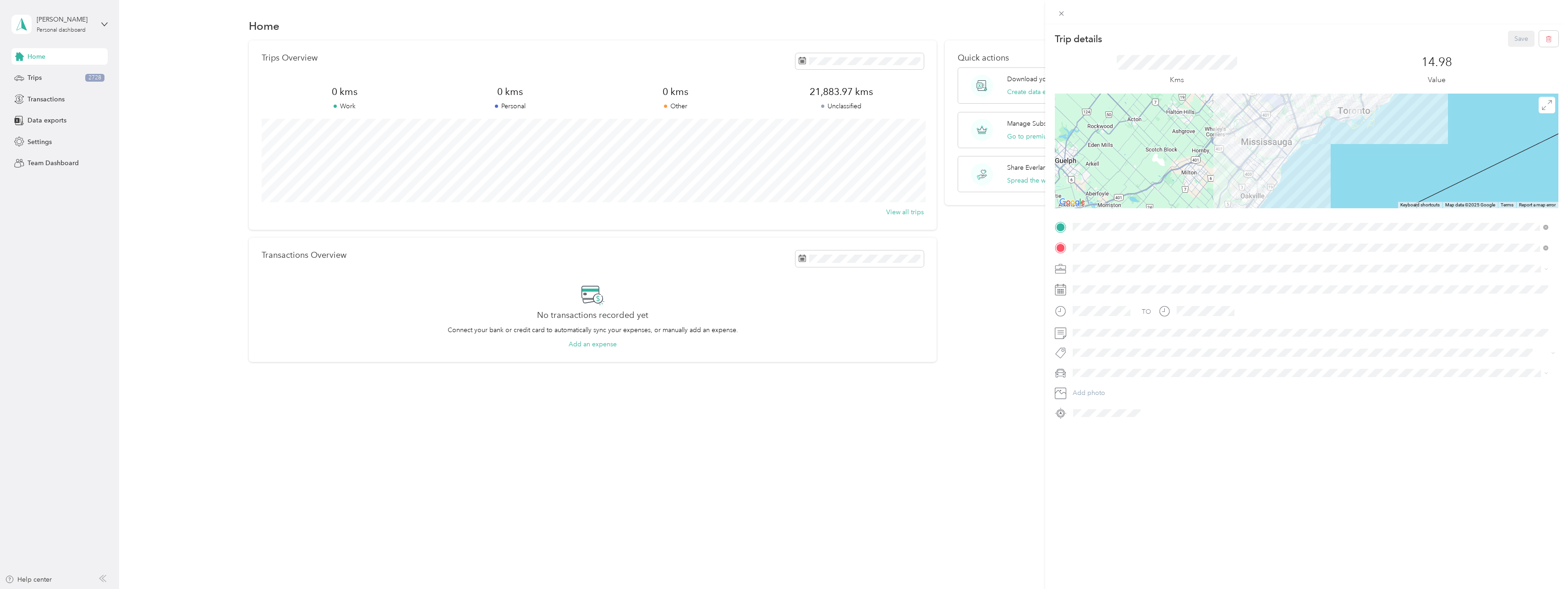
click at [41, 74] on div "Trip details Save This trip cannot be edited because it is either under review,…" at bounding box center [784, 294] width 1568 height 589
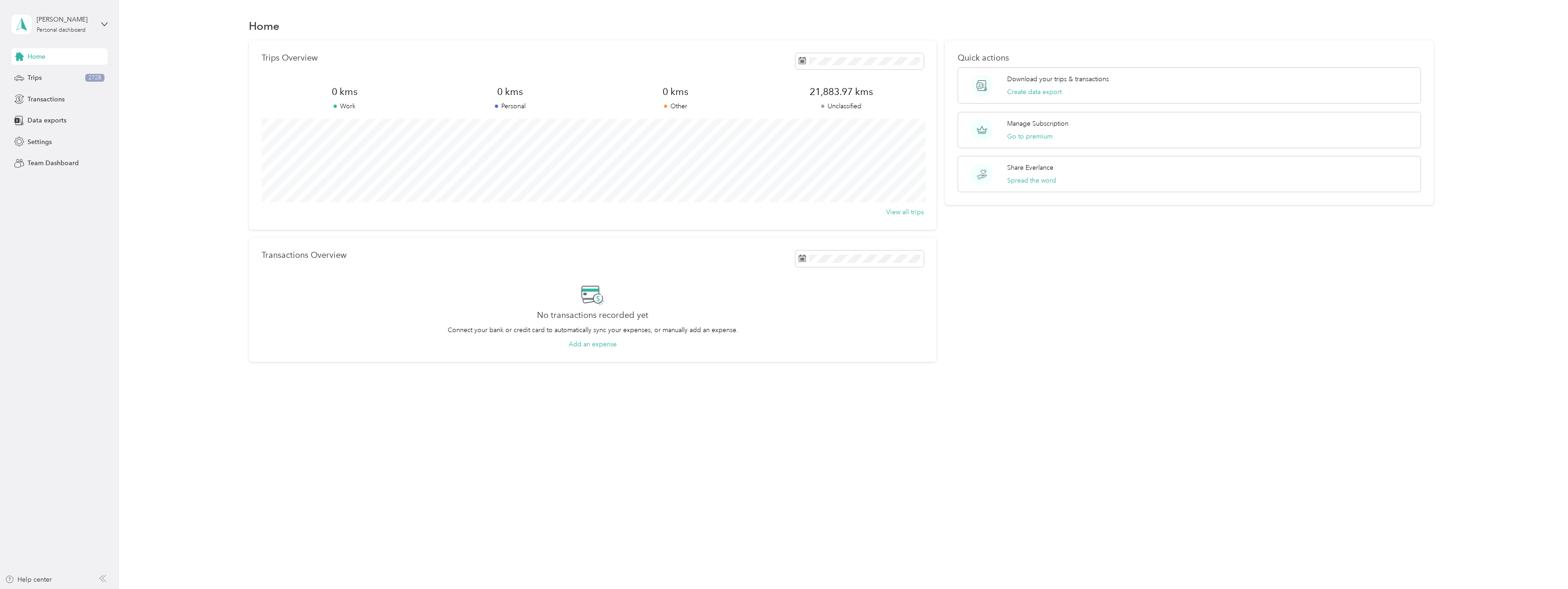
click at [41, 78] on span "Trips" at bounding box center [34, 78] width 14 height 10
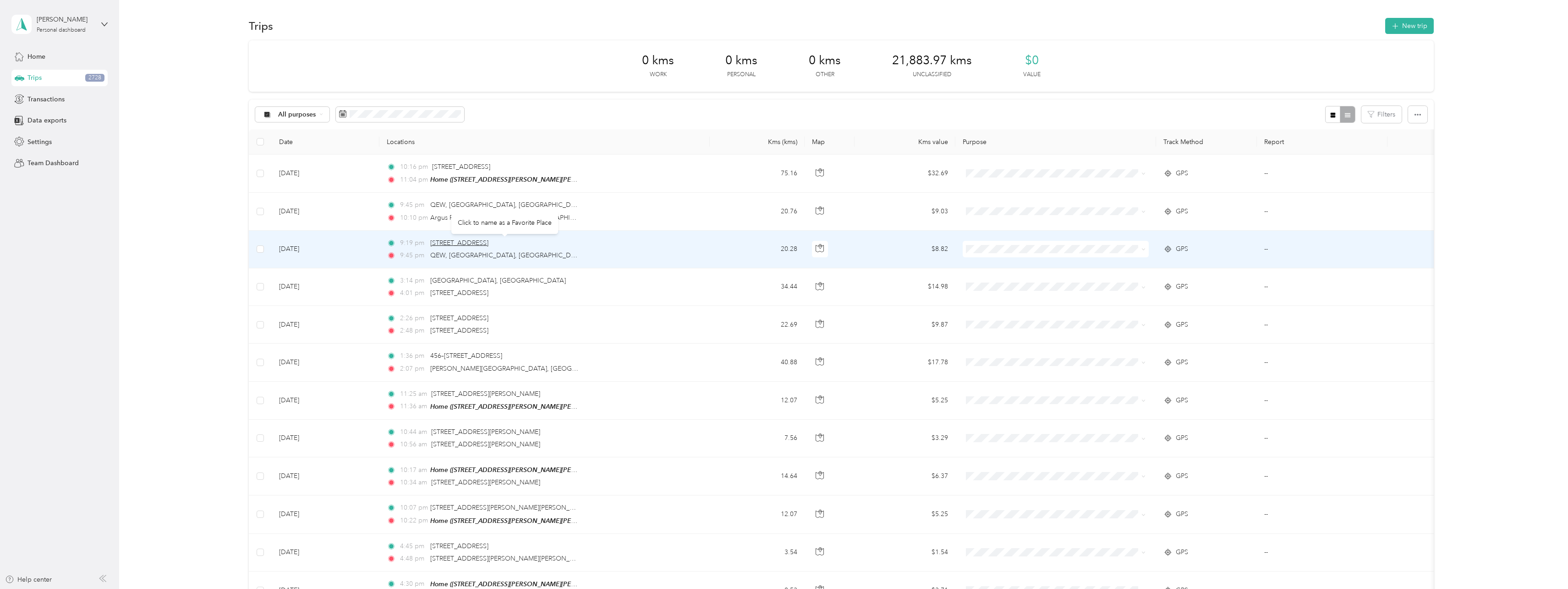
click at [466, 244] on span "[STREET_ADDRESS]" at bounding box center [460, 242] width 58 height 8
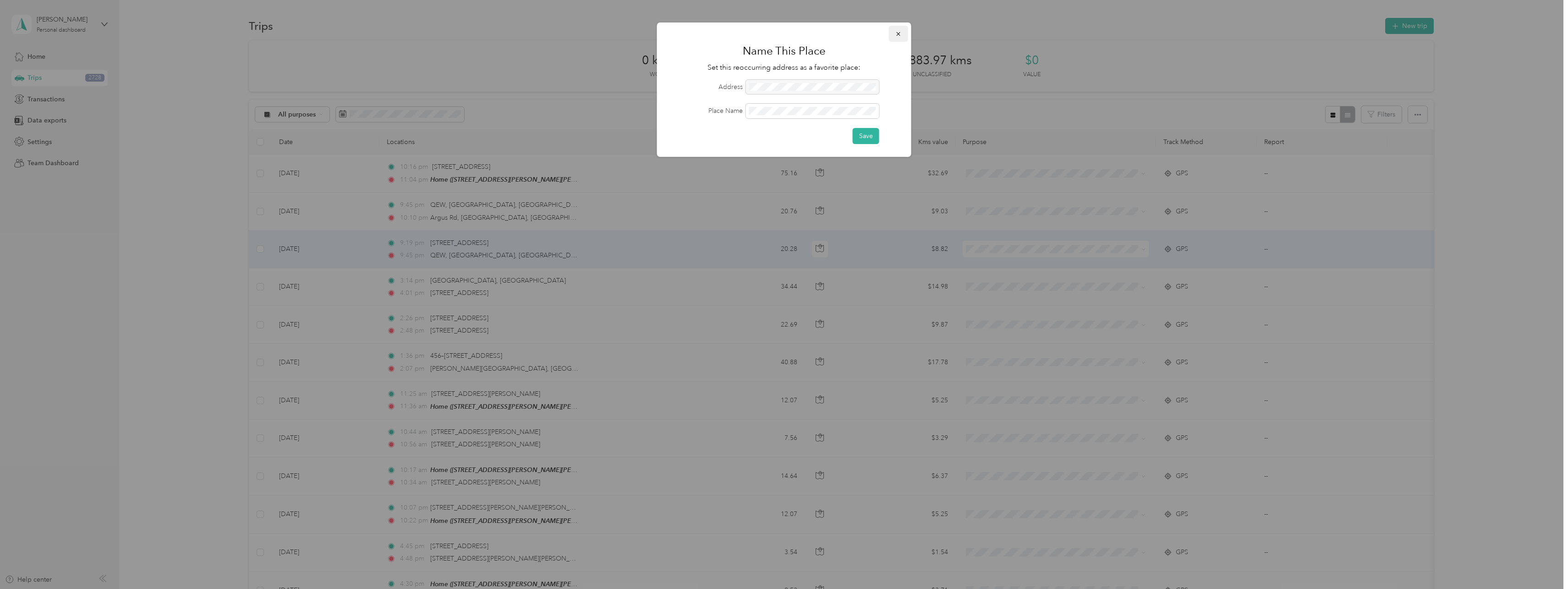
click at [900, 33] on icon "button" at bounding box center [898, 34] width 7 height 7
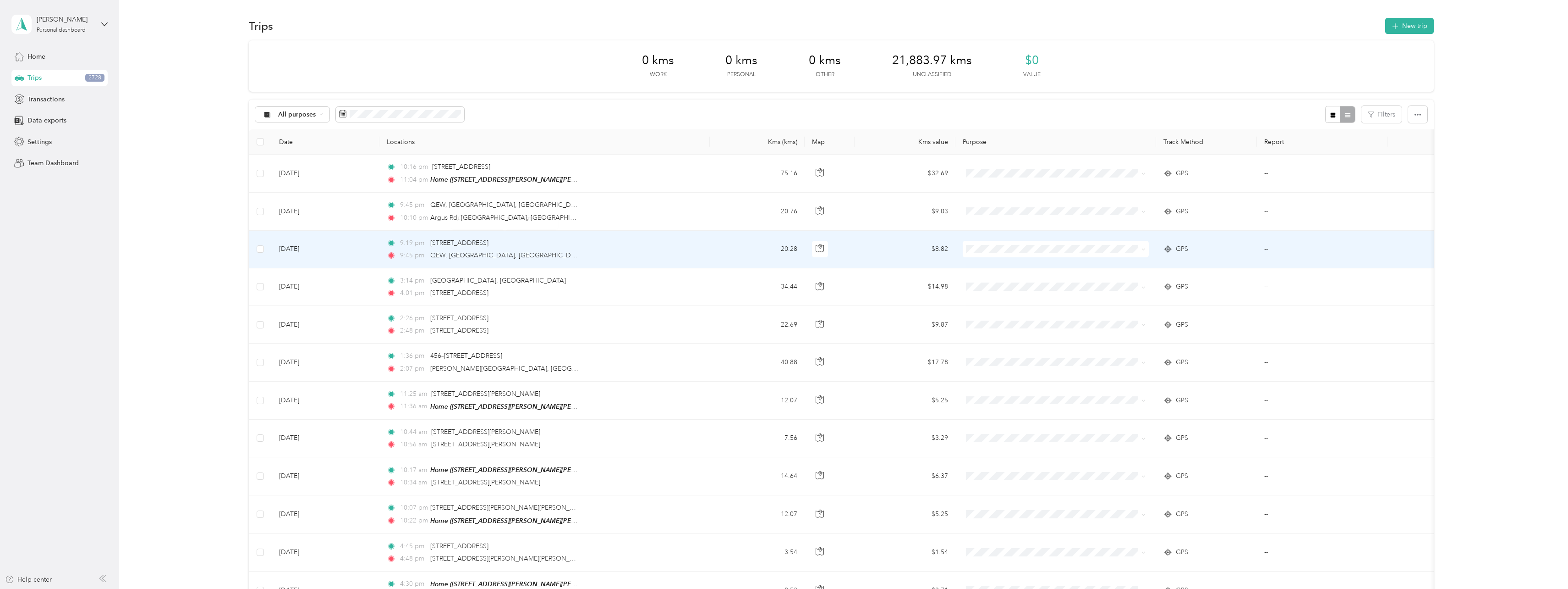
click at [509, 250] on div "QEW, [GEOGRAPHIC_DATA], [GEOGRAPHIC_DATA], [GEOGRAPHIC_DATA]" at bounding box center [505, 255] width 149 height 10
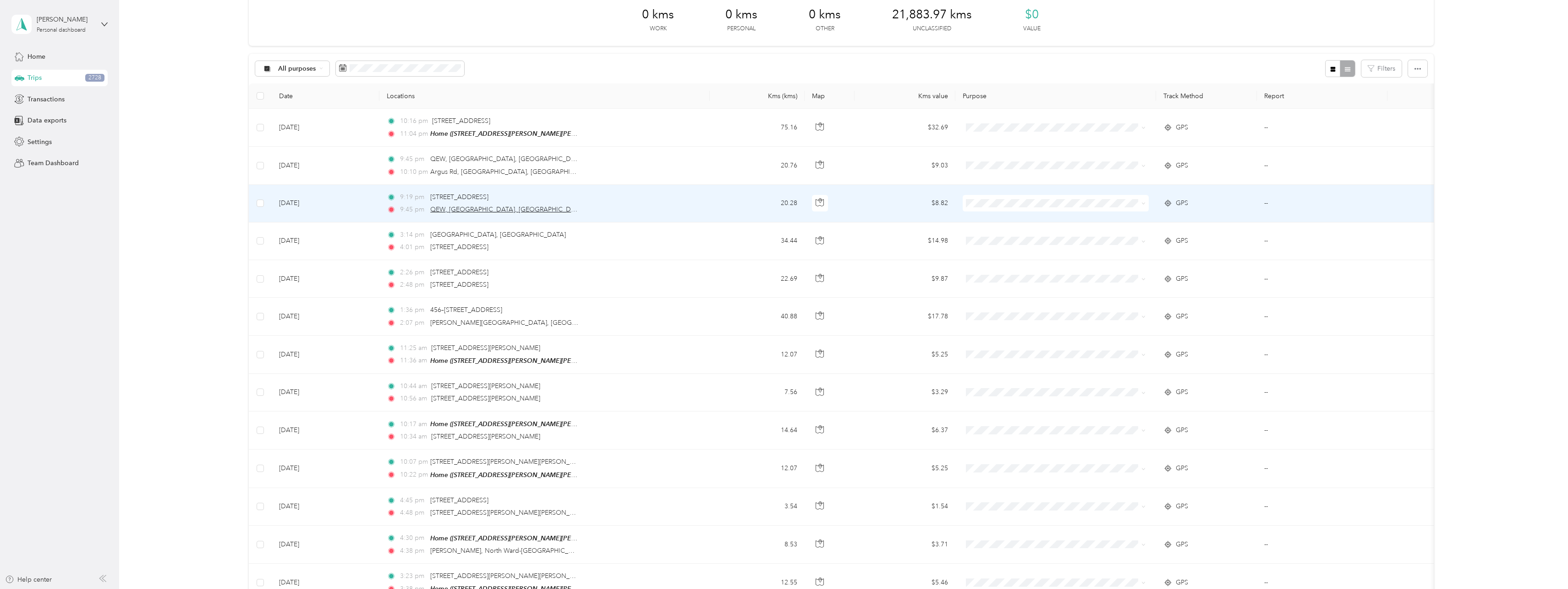
click at [503, 205] on span "QEW, [GEOGRAPHIC_DATA], [GEOGRAPHIC_DATA], [GEOGRAPHIC_DATA]" at bounding box center [542, 209] width 224 height 8
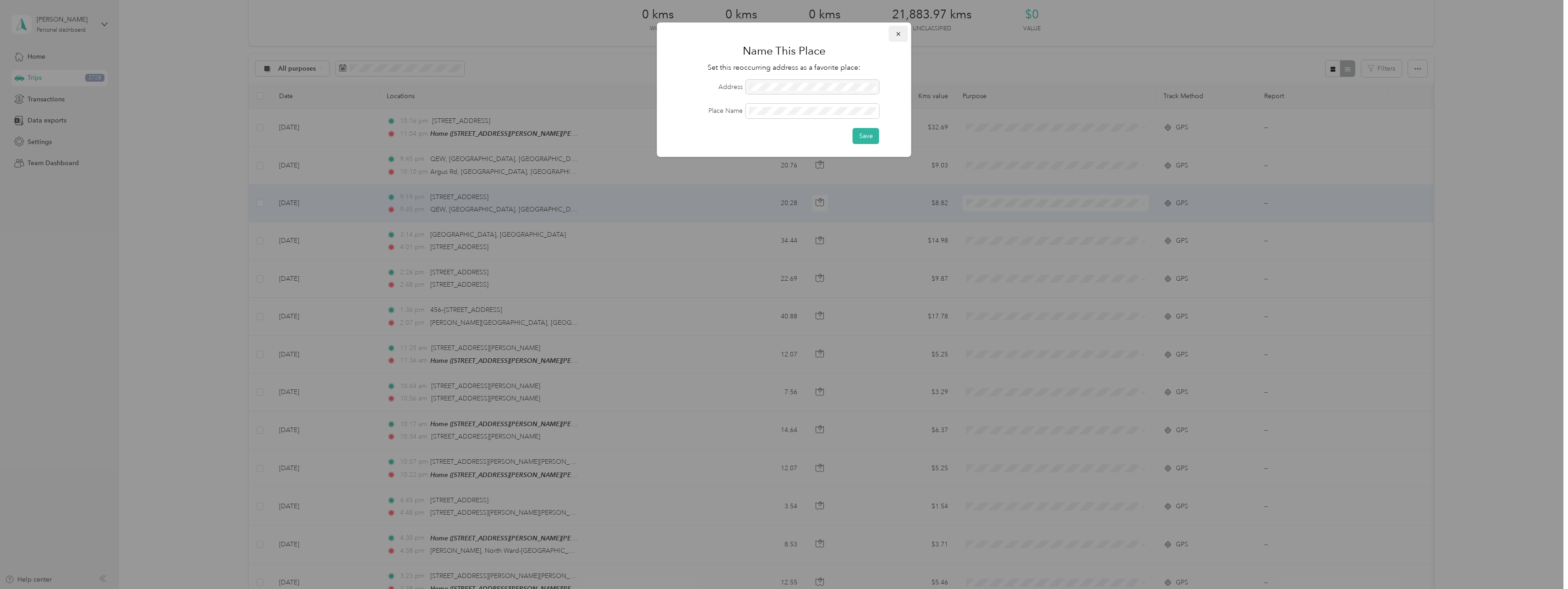
click at [896, 31] on icon "button" at bounding box center [898, 34] width 7 height 7
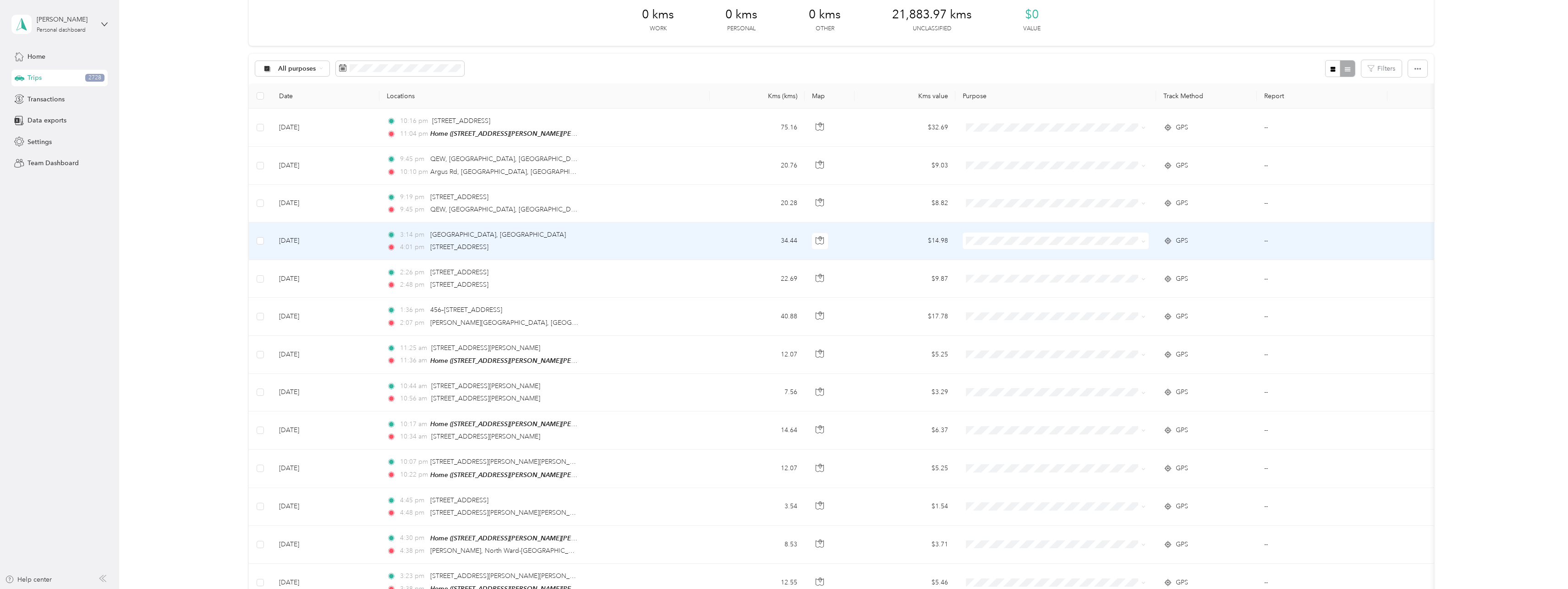
click at [341, 241] on td "[DATE]" at bounding box center [325, 241] width 108 height 38
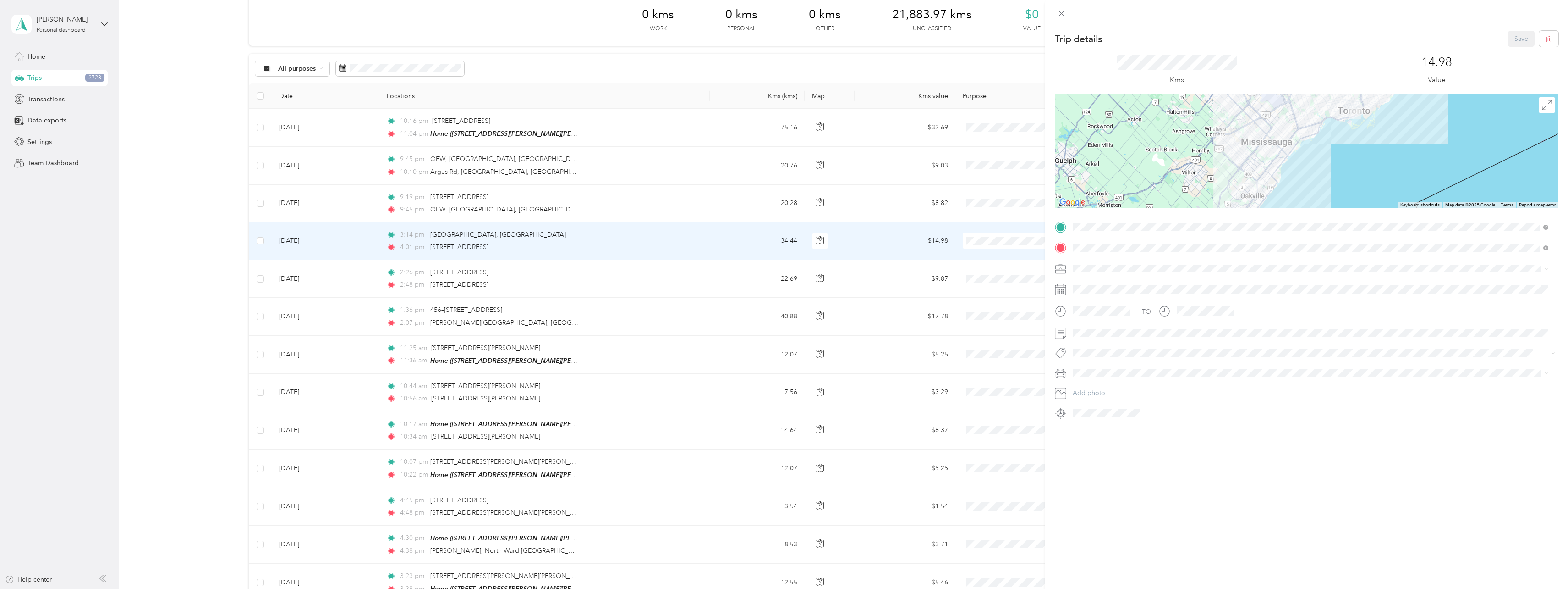
click at [341, 207] on div "Trip details Save This trip cannot be edited because it is either under review,…" at bounding box center [784, 294] width 1568 height 589
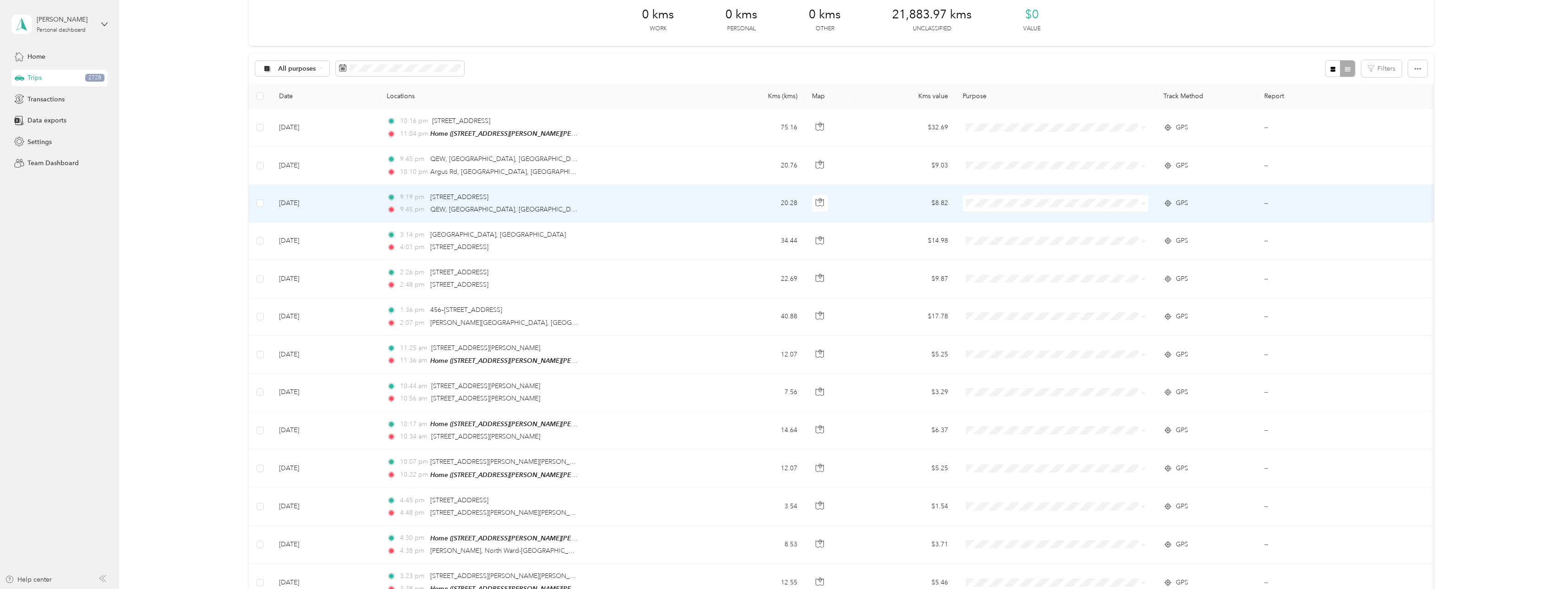
click at [346, 208] on td "[DATE]" at bounding box center [325, 203] width 108 height 38
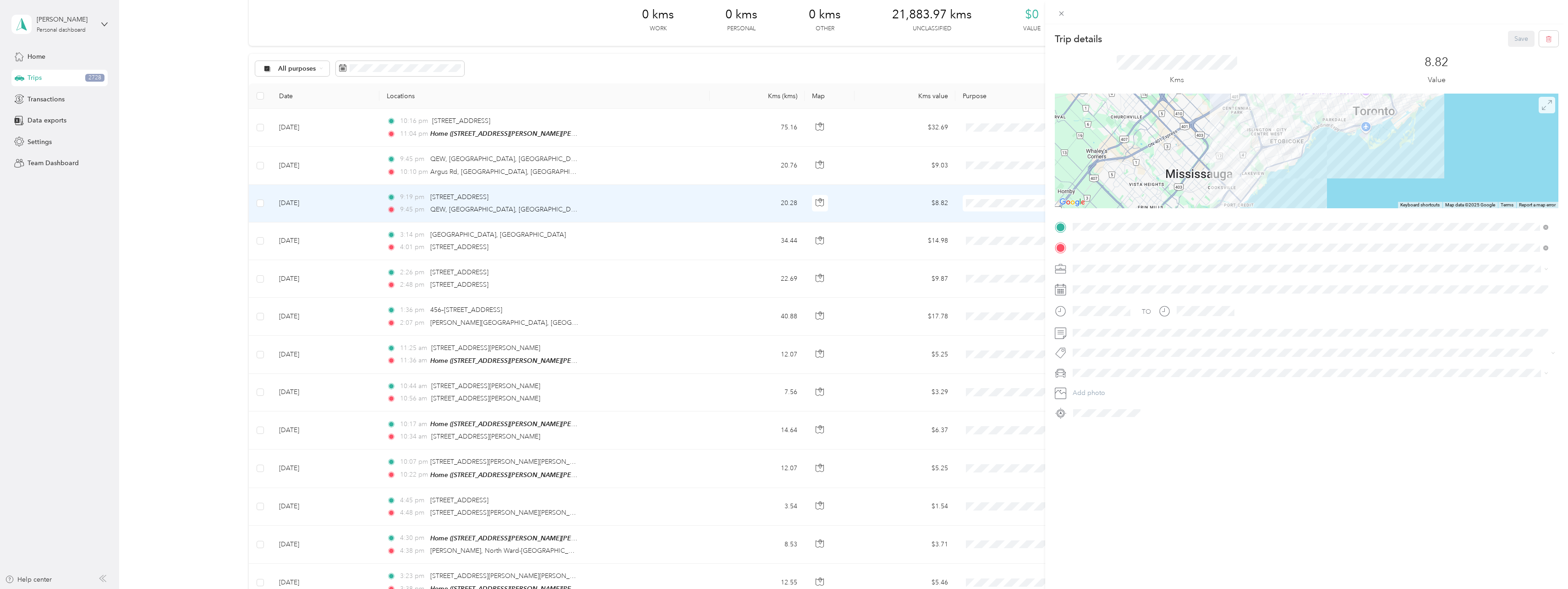
click at [1542, 105] on icon at bounding box center [1547, 105] width 10 height 10
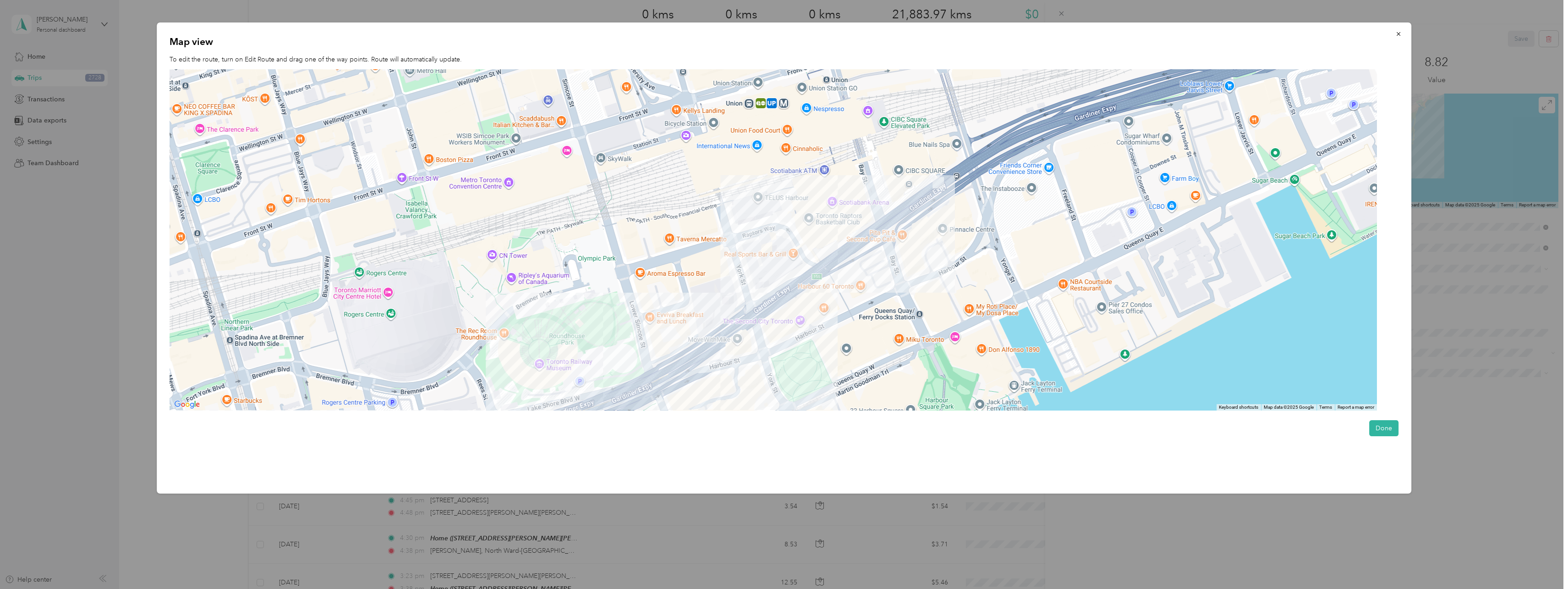
drag, startPoint x: 1062, startPoint y: 166, endPoint x: 881, endPoint y: 270, distance: 208.8
click at [881, 270] on div at bounding box center [774, 240] width 1208 height 342
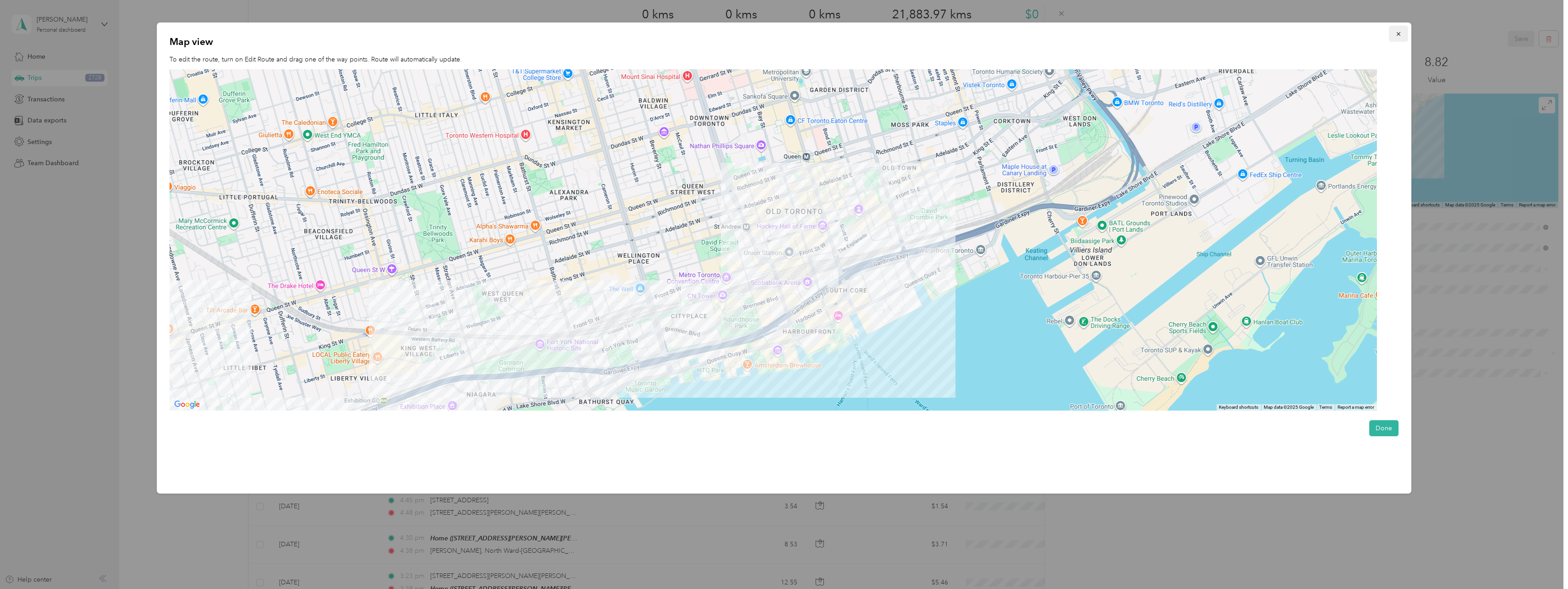
click at [1398, 38] on button "button" at bounding box center [1399, 34] width 19 height 16
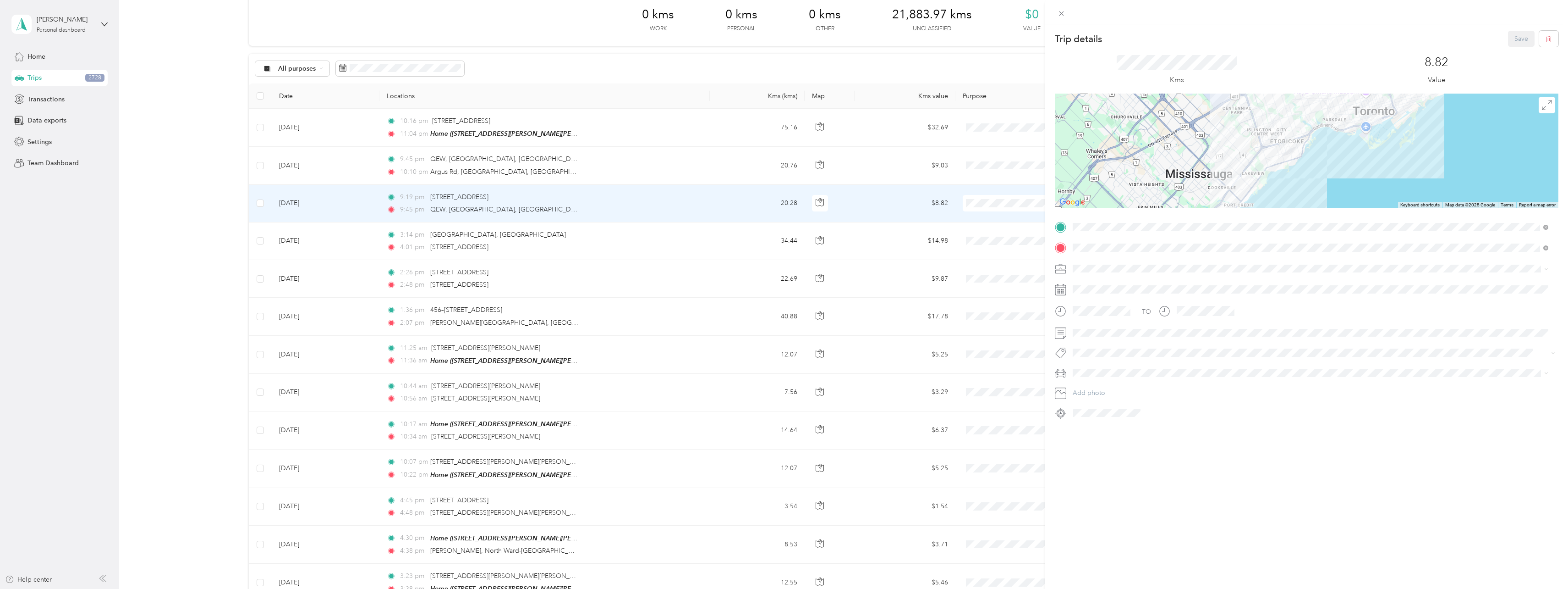
click at [332, 241] on div "Trip details Save This trip cannot be edited because it is either under review,…" at bounding box center [784, 294] width 1568 height 589
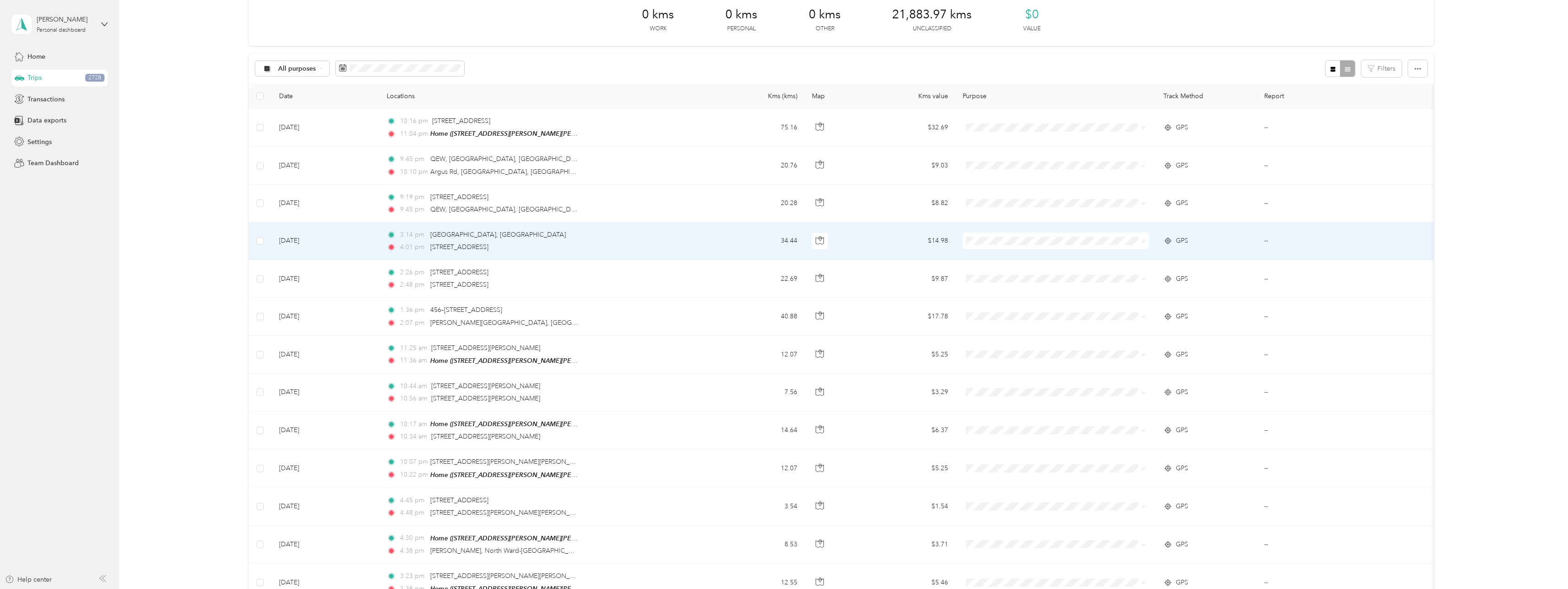
click at [320, 240] on td "[DATE]" at bounding box center [325, 241] width 108 height 38
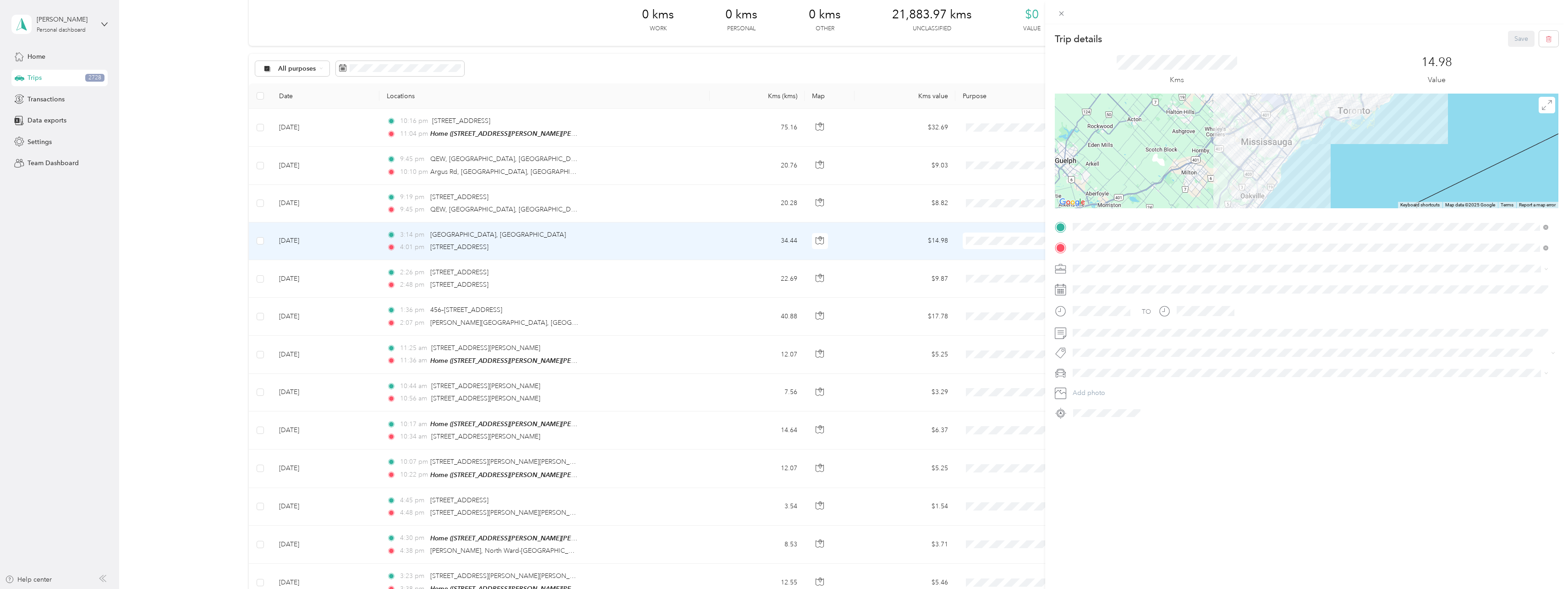
click at [348, 197] on div "Trip details Save This trip cannot be edited because it is either under review,…" at bounding box center [784, 294] width 1568 height 589
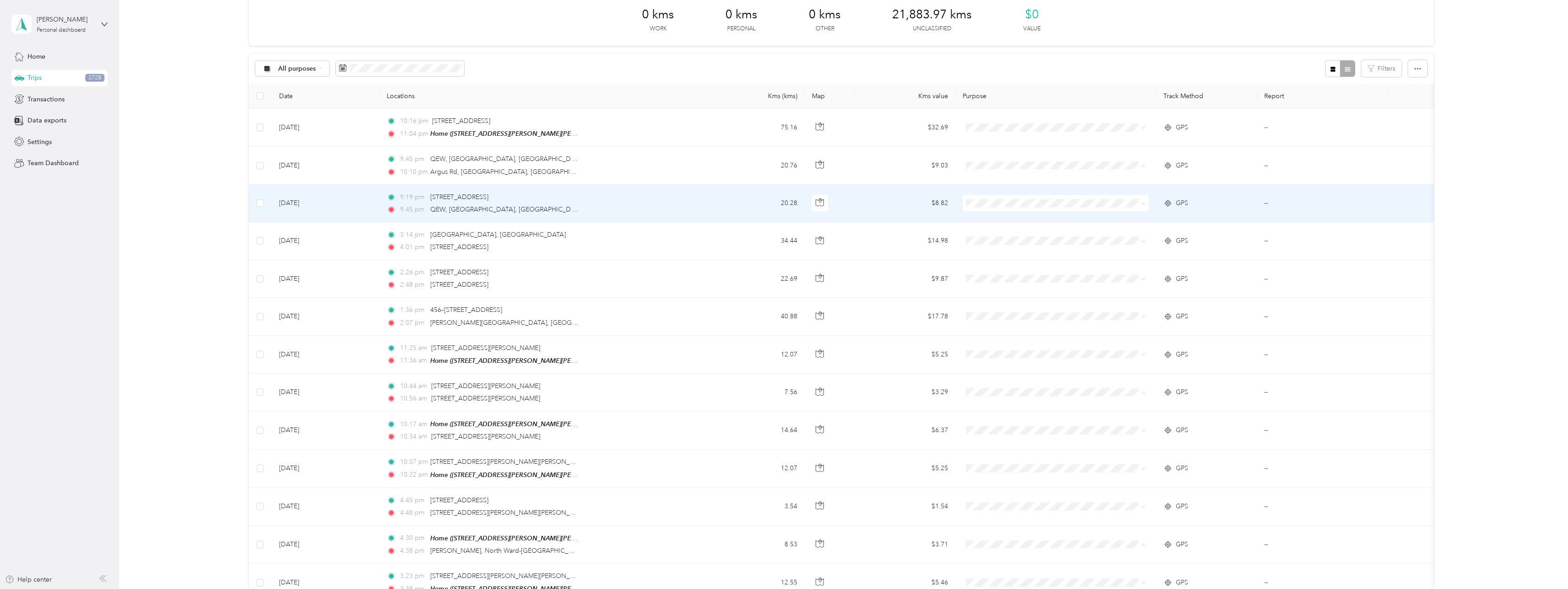
click at [327, 201] on td "[DATE]" at bounding box center [325, 203] width 108 height 38
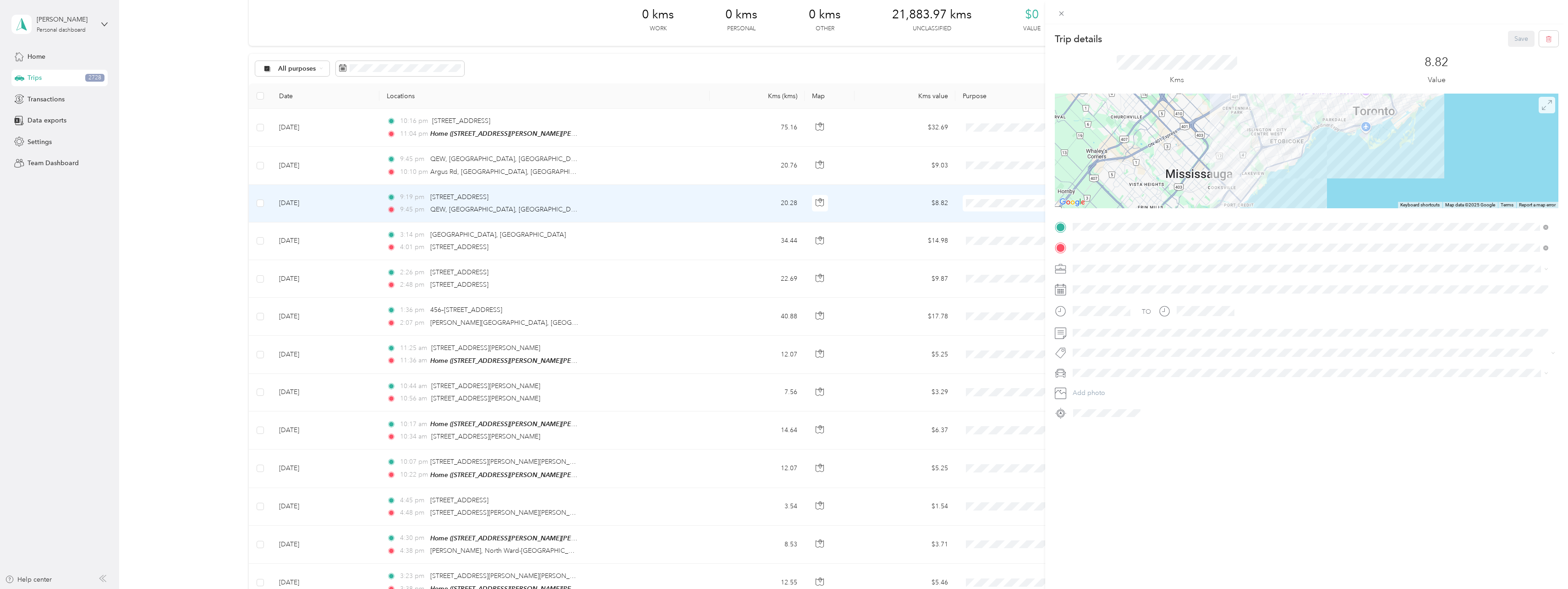
click at [1542, 106] on icon at bounding box center [1547, 105] width 10 height 10
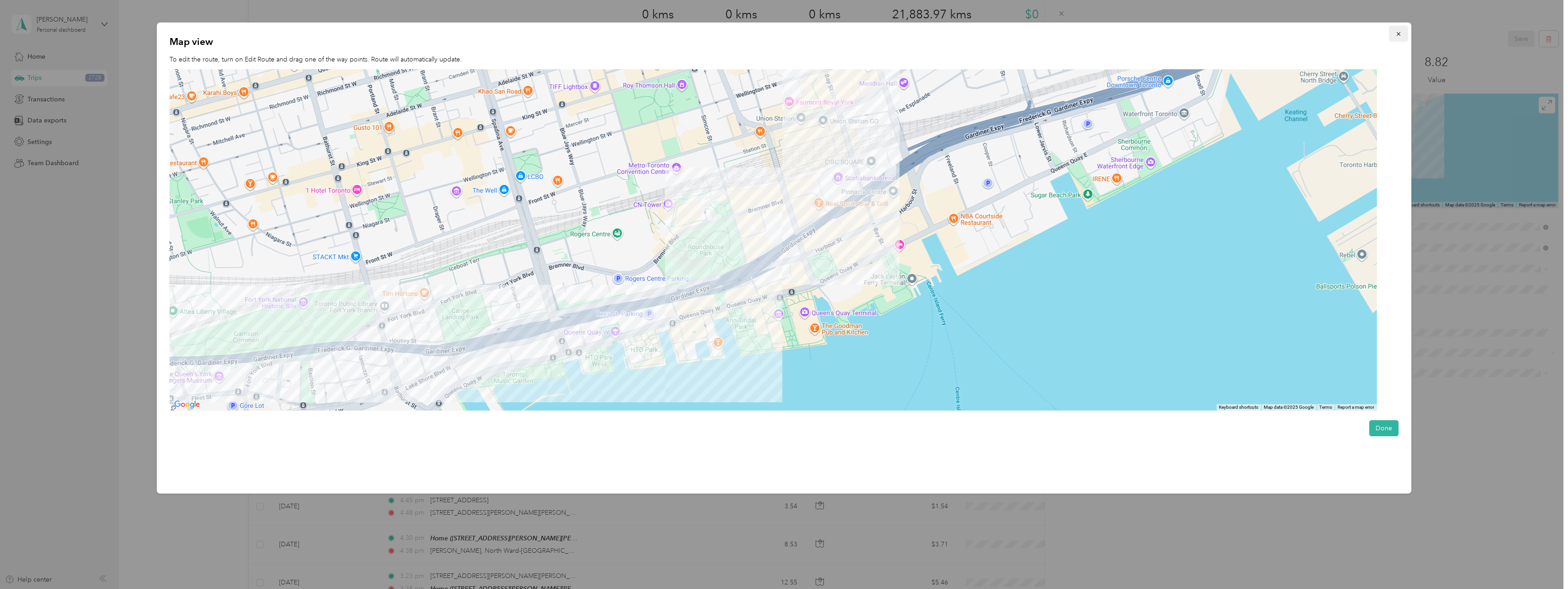
click at [1399, 36] on icon "button" at bounding box center [1398, 34] width 7 height 7
